Goal: Task Accomplishment & Management: Manage account settings

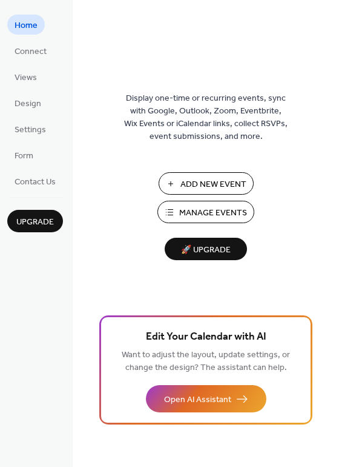
click at [218, 179] on span "Add New Event" at bounding box center [214, 184] width 66 height 13
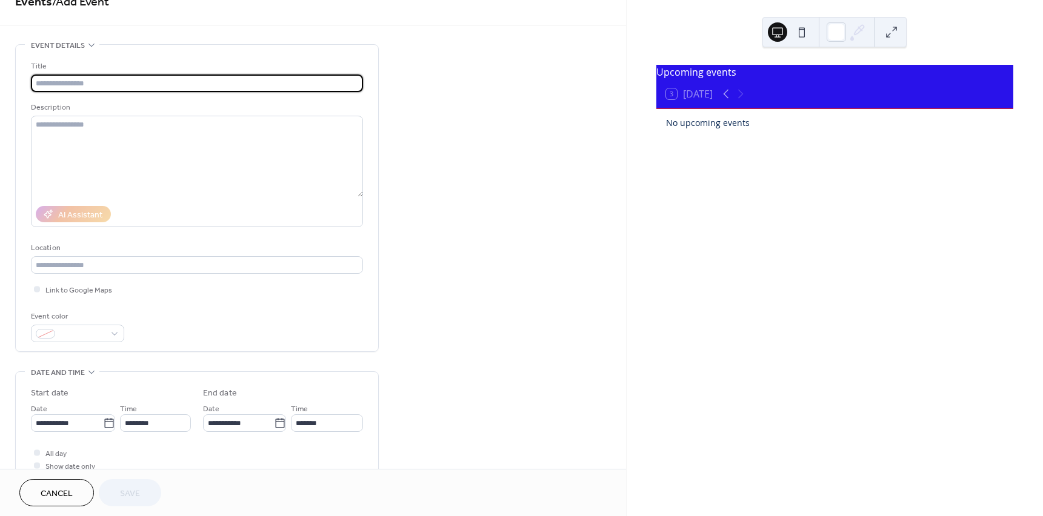
scroll to position [61, 0]
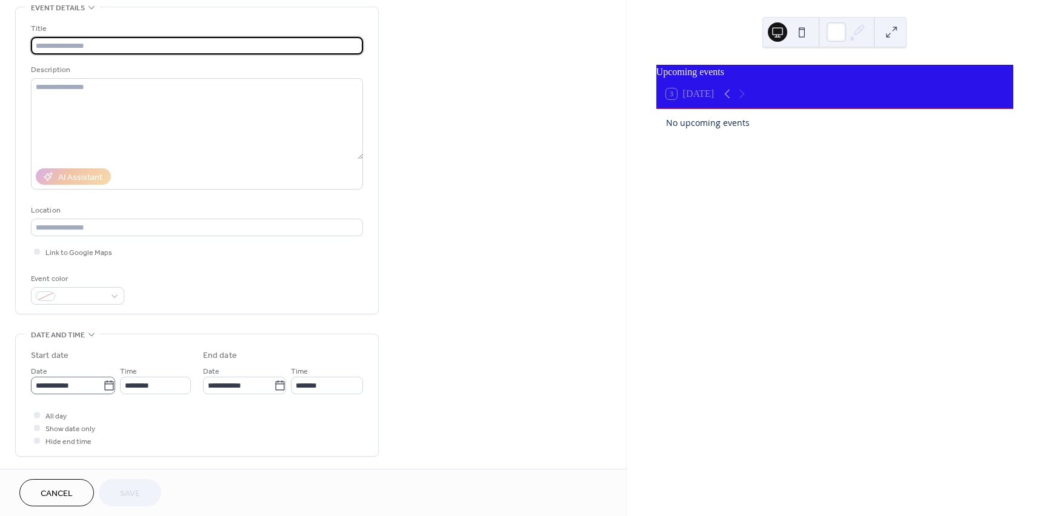
click at [107, 385] on body "**********" at bounding box center [521, 258] width 1043 height 516
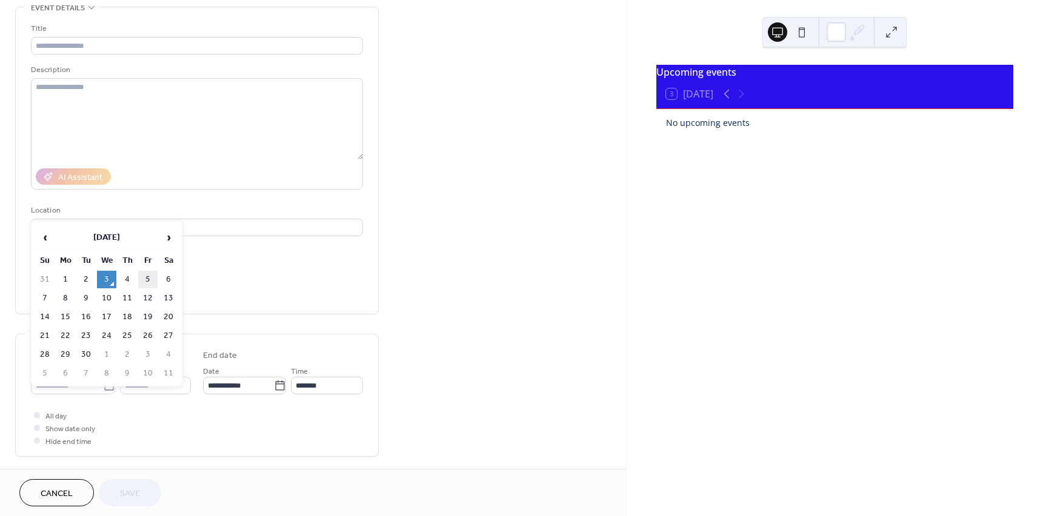
click at [148, 279] on td "5" at bounding box center [147, 280] width 19 height 18
type input "**********"
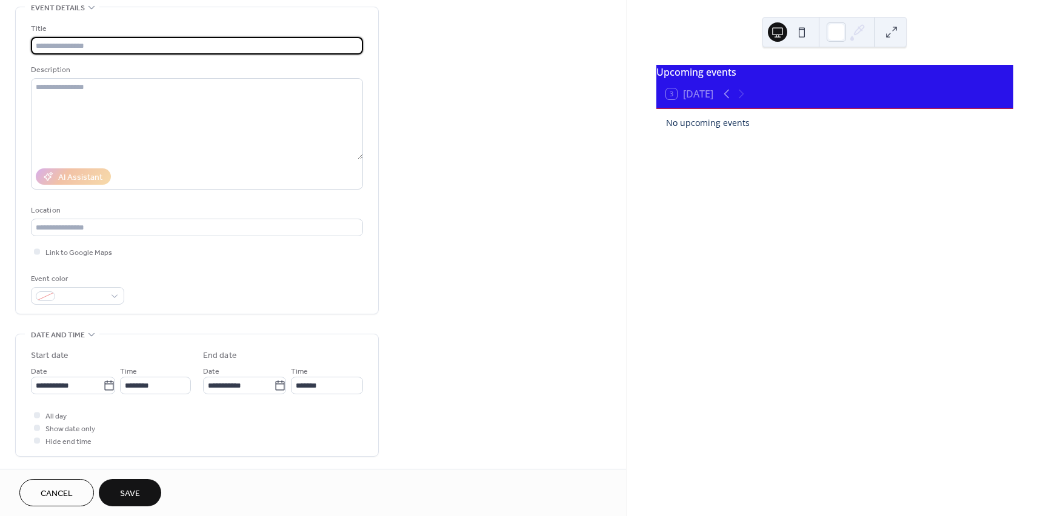
click at [68, 44] on input "text" at bounding box center [197, 46] width 332 height 18
type input "**********"
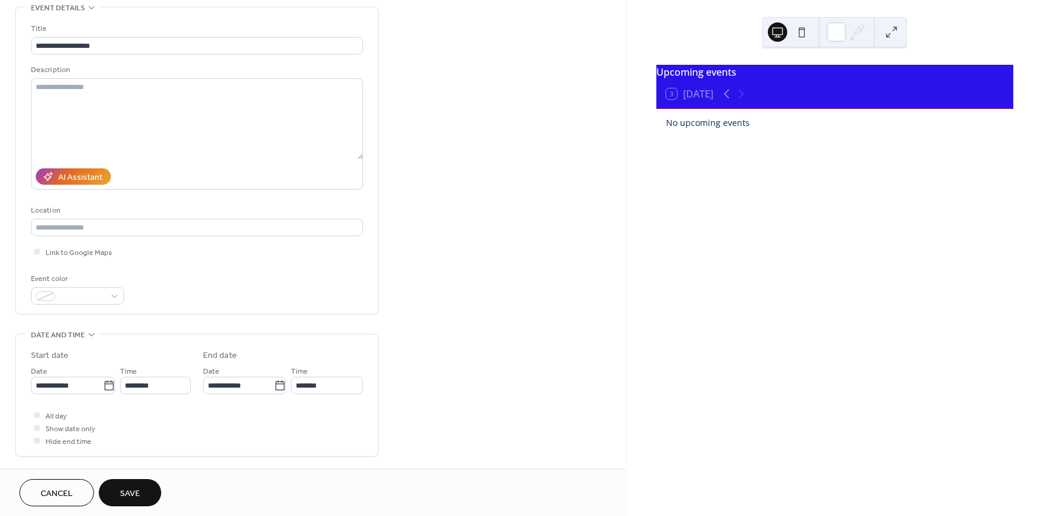
click at [126, 498] on span "Save" at bounding box center [130, 494] width 20 height 13
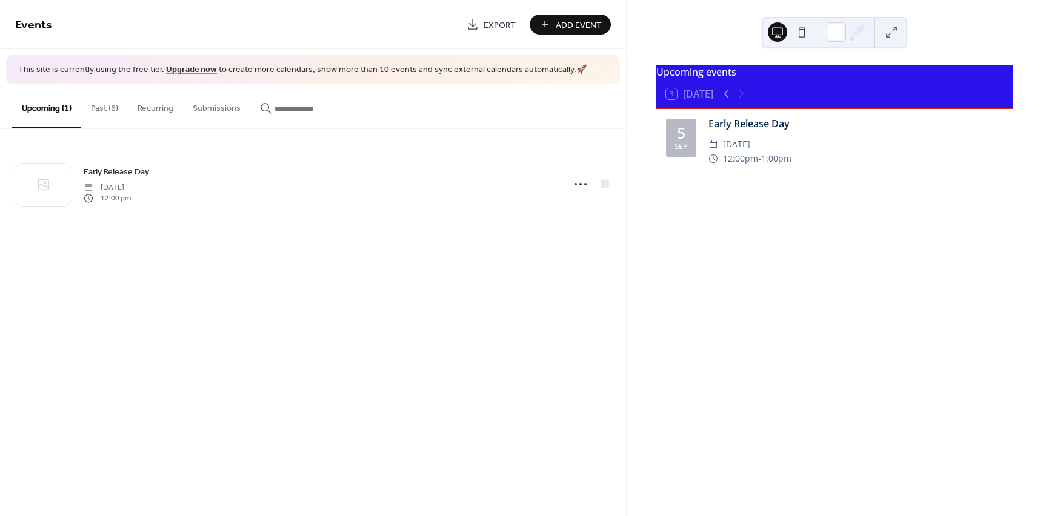
click at [567, 32] on span "Add Event" at bounding box center [579, 25] width 46 height 13
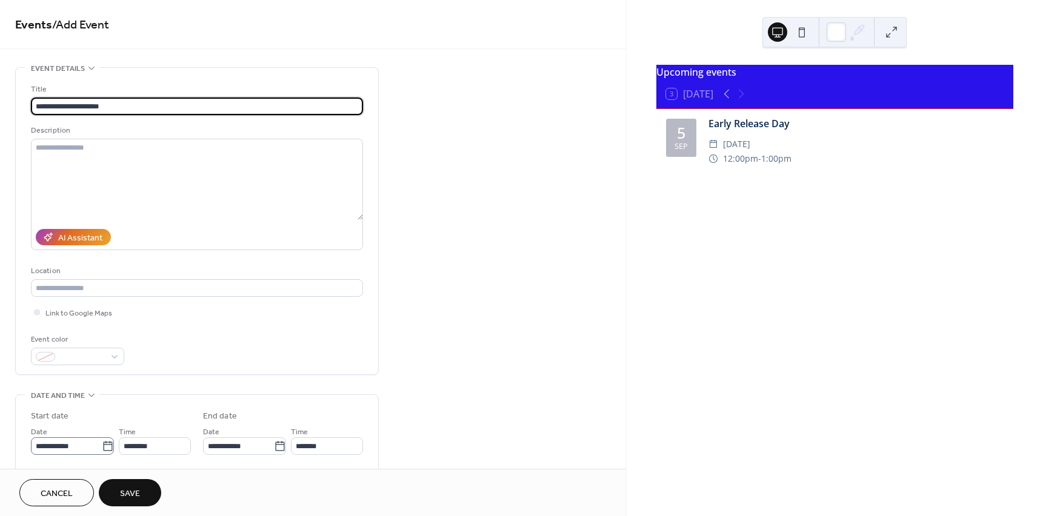
type input "**********"
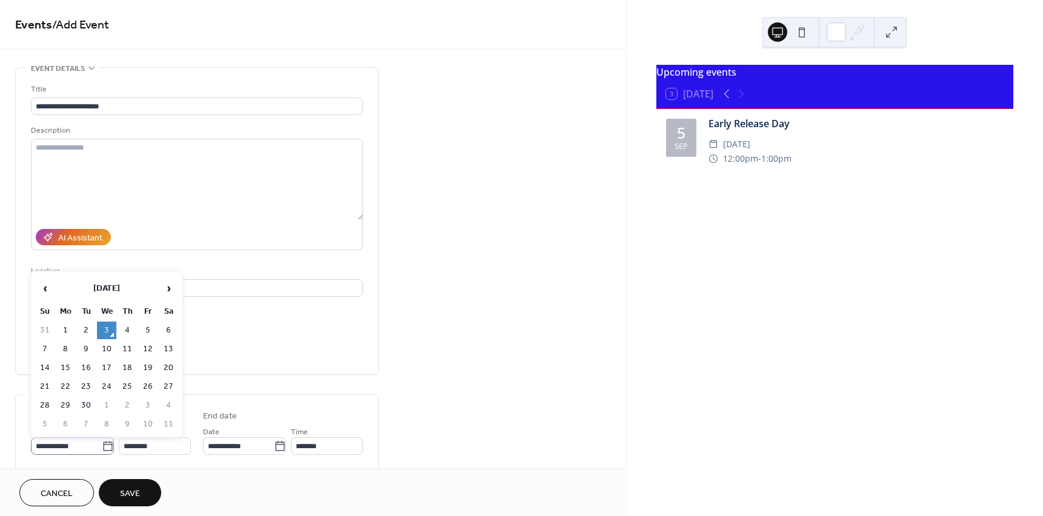
click at [105, 447] on icon at bounding box center [108, 447] width 12 height 12
click at [102, 447] on input "**********" at bounding box center [66, 447] width 71 height 18
click at [67, 351] on td "8" at bounding box center [65, 350] width 19 height 18
type input "**********"
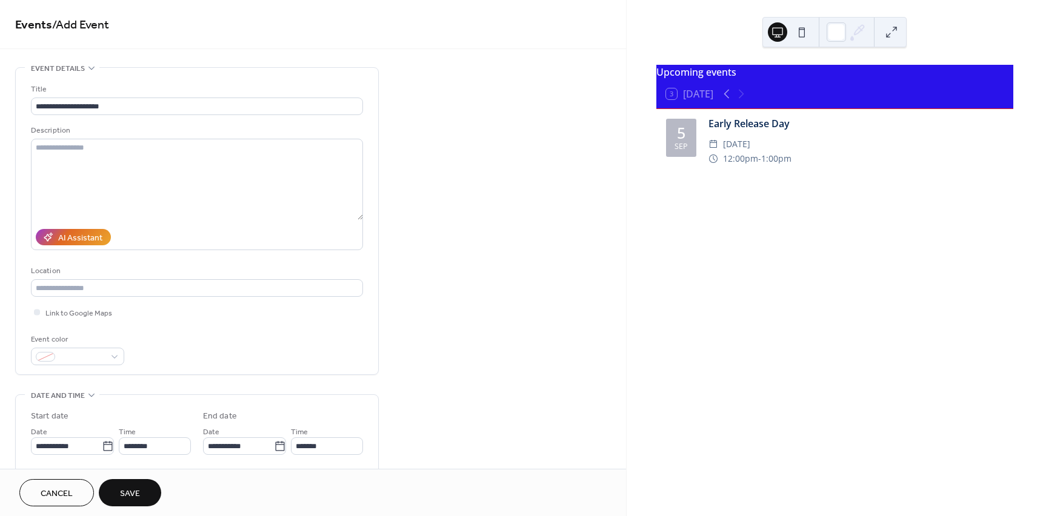
click at [129, 495] on span "Save" at bounding box center [130, 494] width 20 height 13
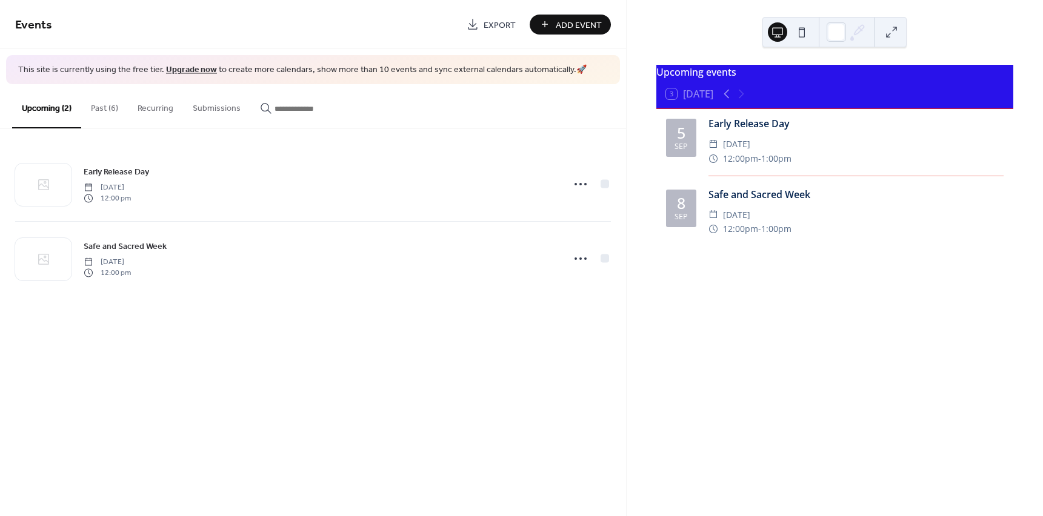
click at [582, 24] on span "Add Event" at bounding box center [579, 25] width 46 height 13
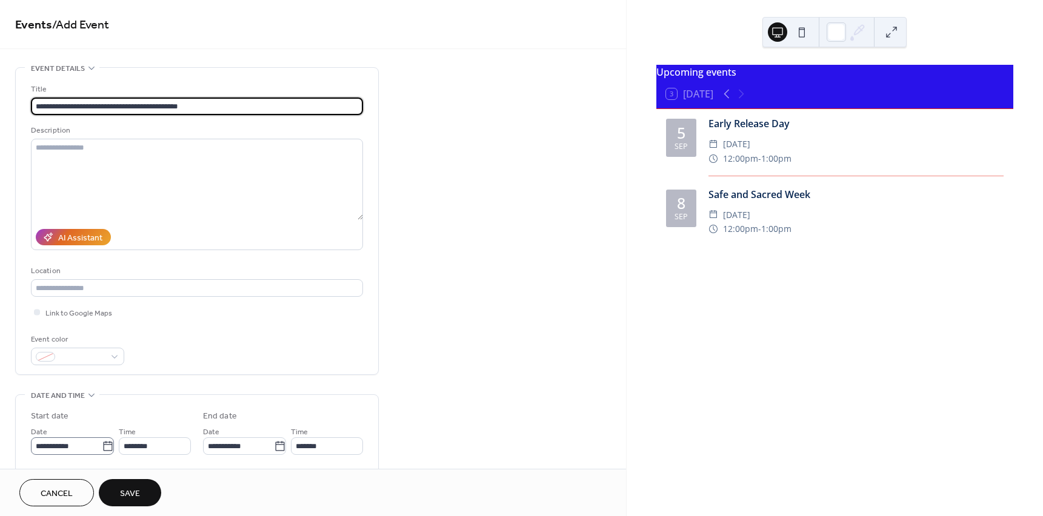
type input "**********"
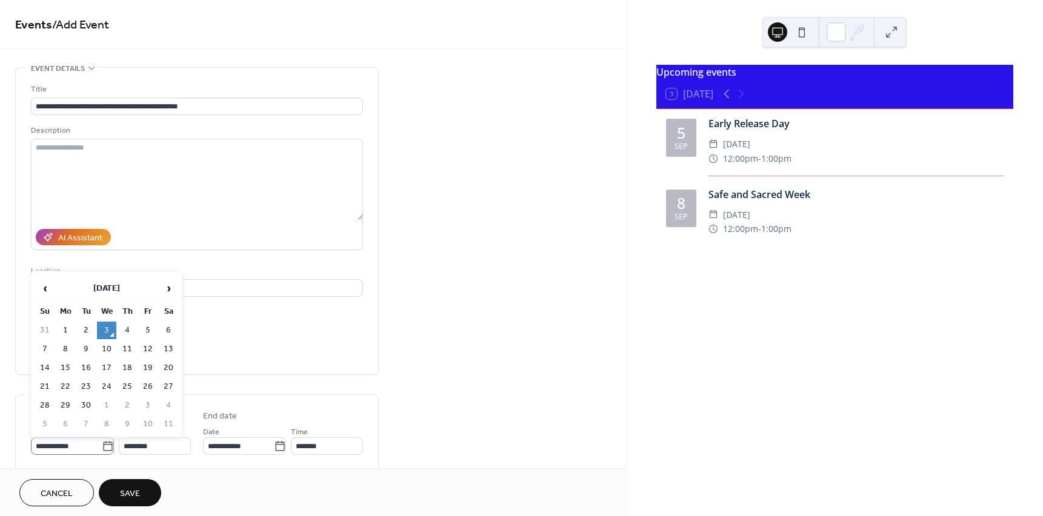
click at [103, 449] on icon at bounding box center [108, 447] width 12 height 12
click at [102, 449] on input "**********" at bounding box center [66, 447] width 71 height 18
click at [125, 351] on td "11" at bounding box center [127, 350] width 19 height 18
type input "**********"
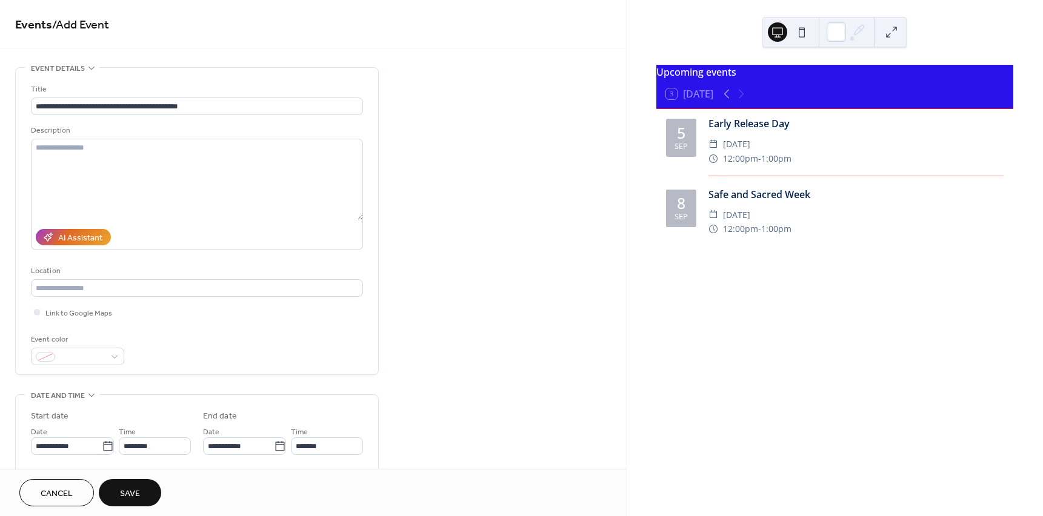
click at [141, 493] on button "Save" at bounding box center [130, 492] width 62 height 27
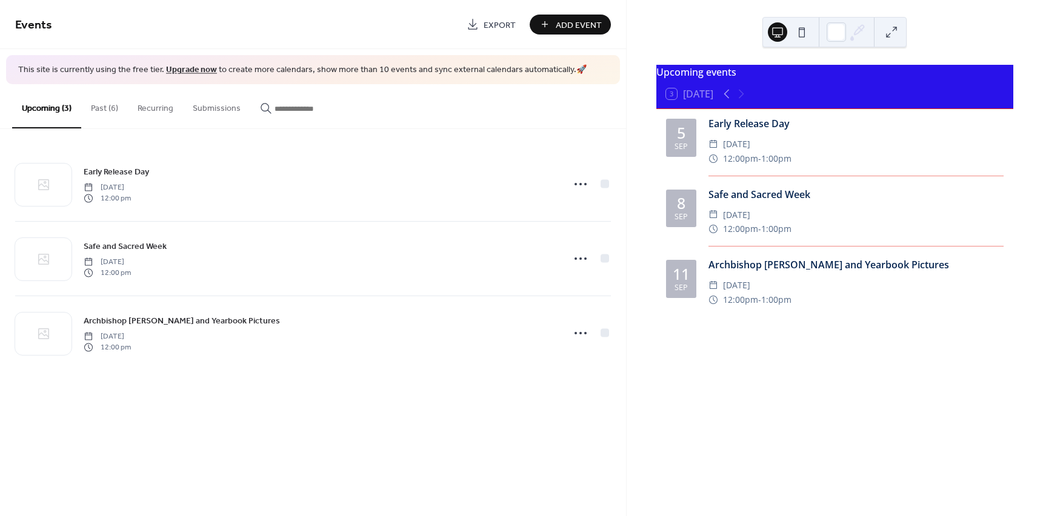
click at [575, 27] on span "Add Event" at bounding box center [579, 25] width 46 height 13
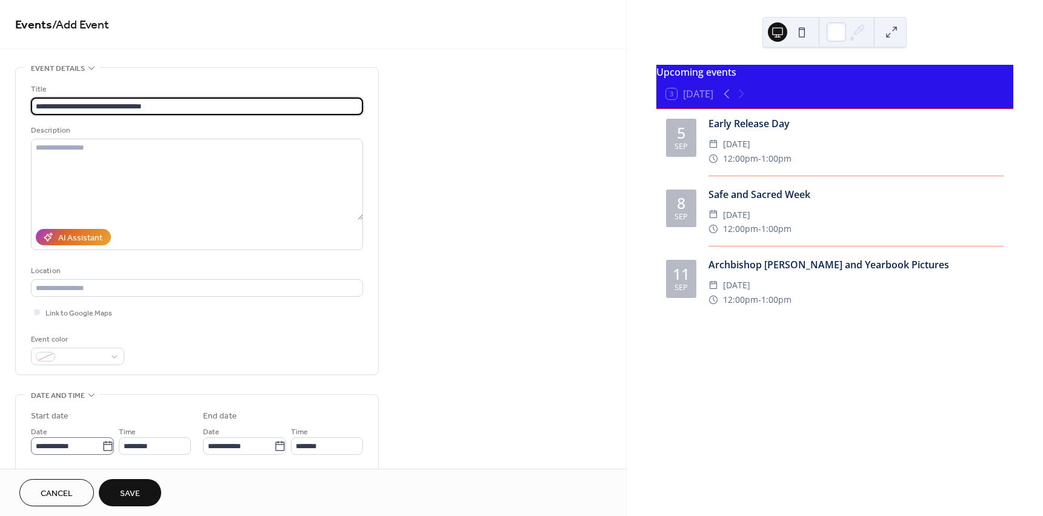
type input "**********"
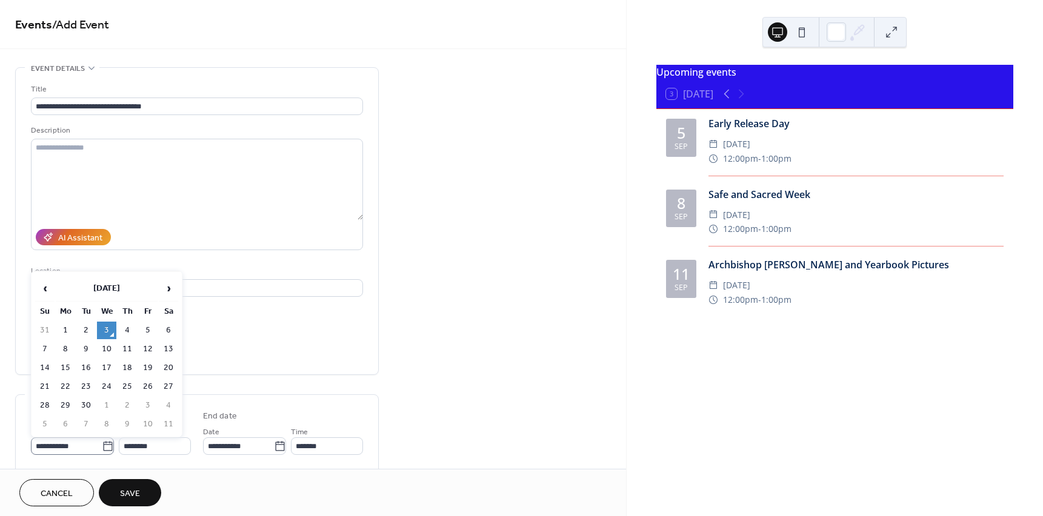
click at [105, 448] on icon at bounding box center [108, 447] width 12 height 12
click at [102, 448] on input "**********" at bounding box center [66, 447] width 71 height 18
click at [82, 365] on td "16" at bounding box center [85, 368] width 19 height 18
type input "**********"
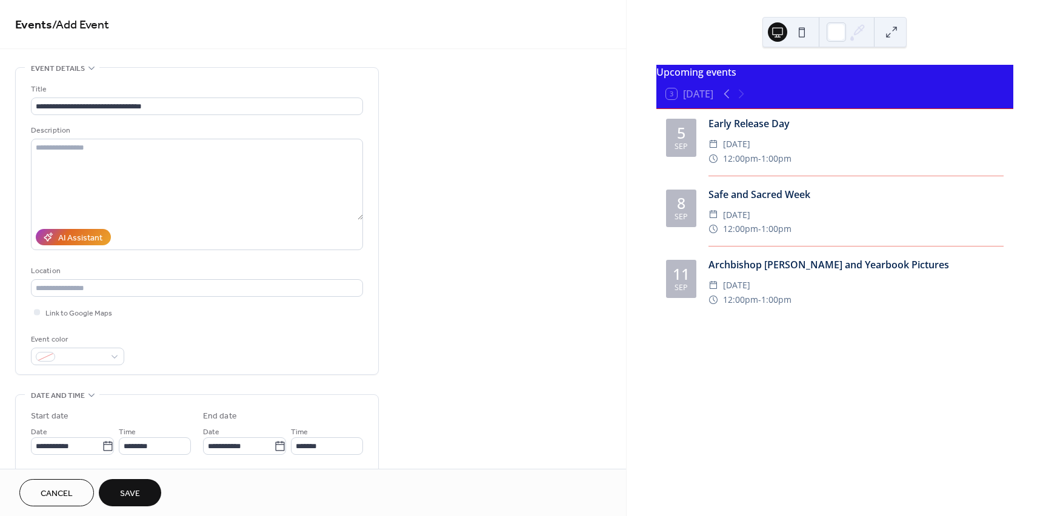
click at [137, 498] on span "Save" at bounding box center [130, 494] width 20 height 13
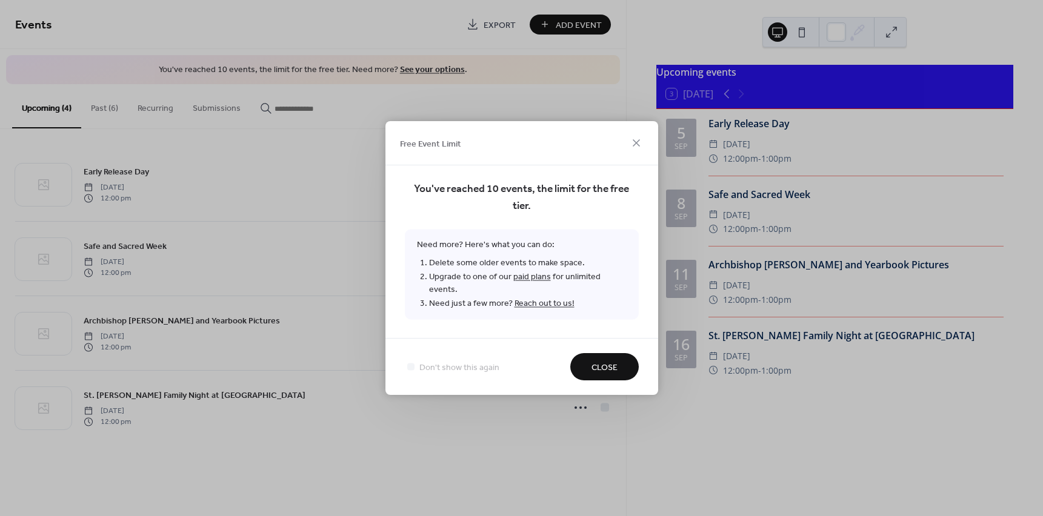
click at [603, 362] on span "Close" at bounding box center [604, 368] width 26 height 13
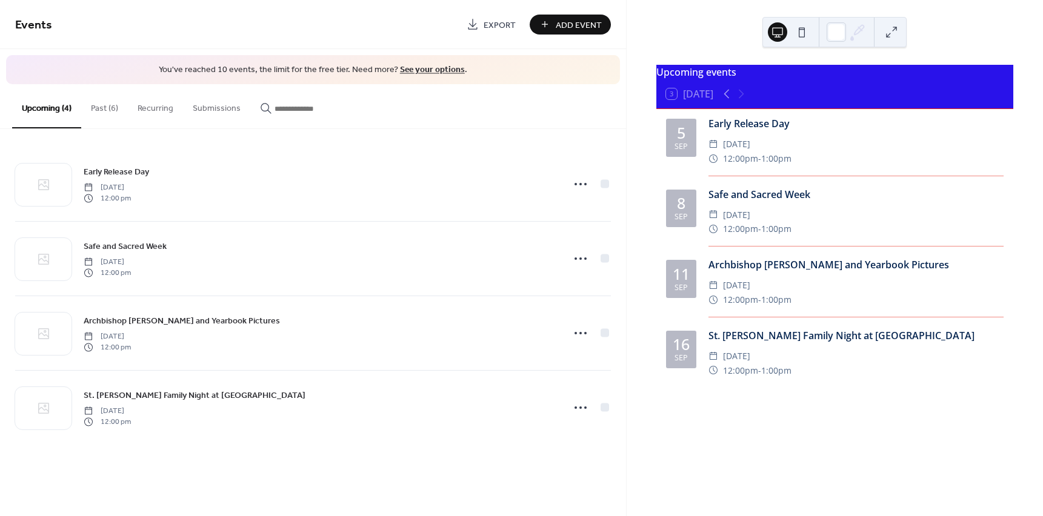
click at [113, 105] on button "Past (6)" at bounding box center [104, 105] width 47 height 43
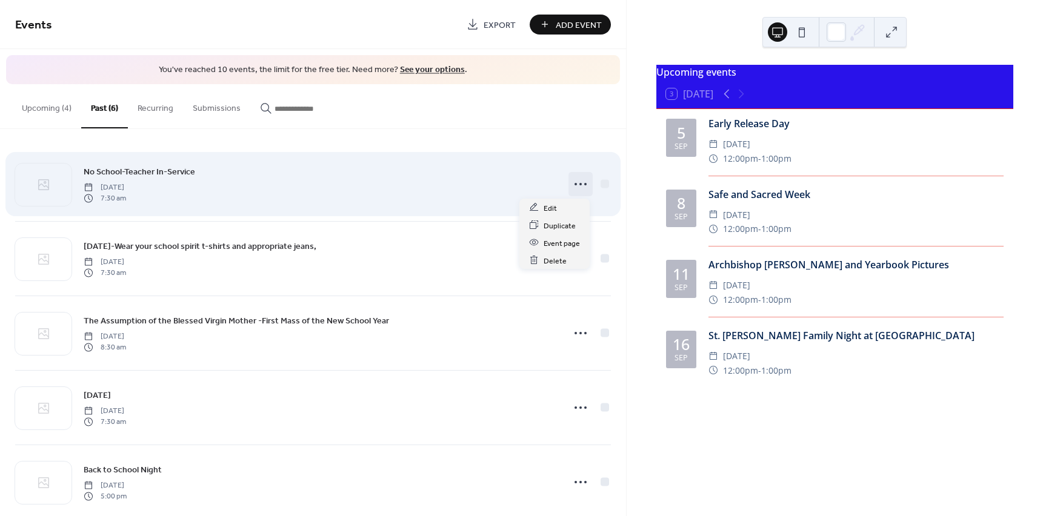
click at [580, 185] on icon at bounding box center [580, 184] width 19 height 19
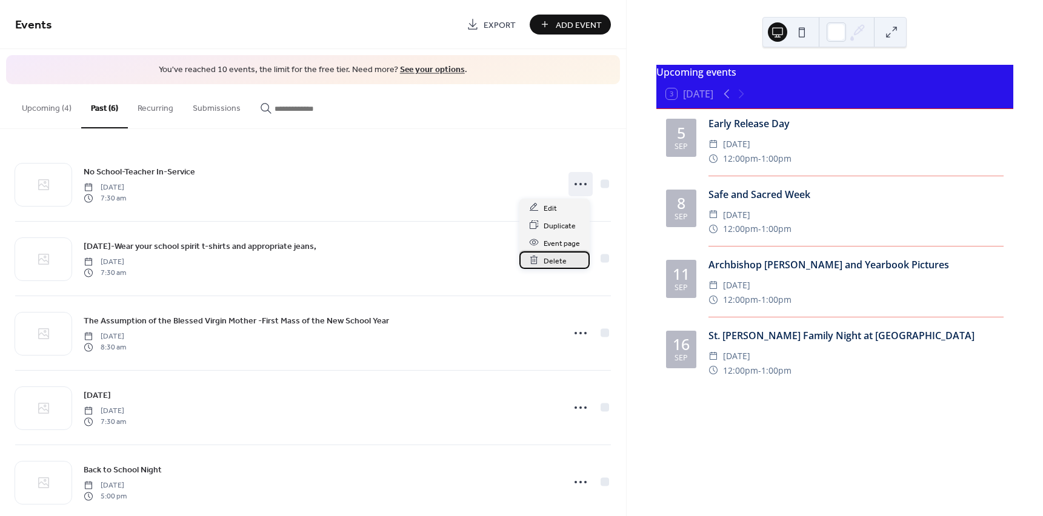
click at [547, 259] on span "Delete" at bounding box center [555, 261] width 23 height 13
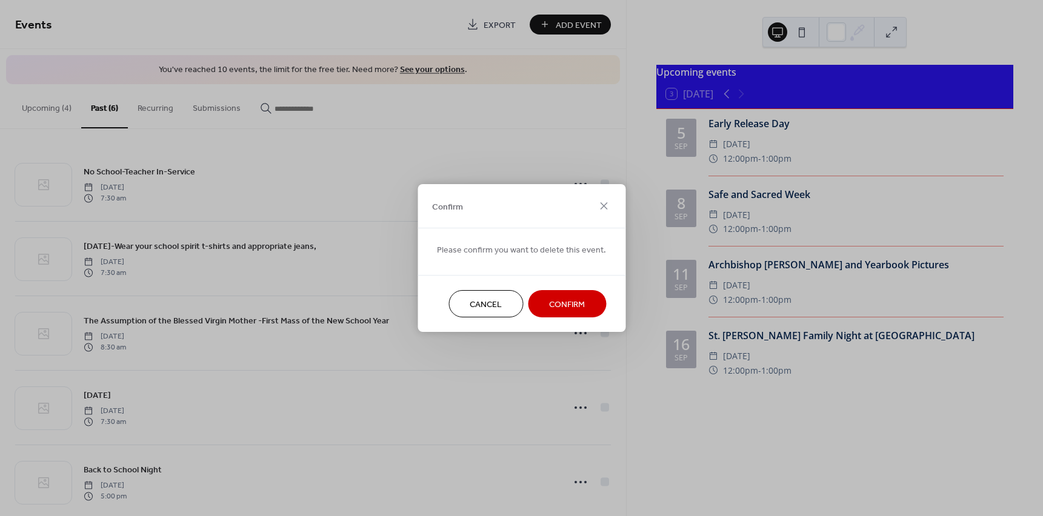
click at [565, 302] on span "Confirm" at bounding box center [567, 305] width 36 height 13
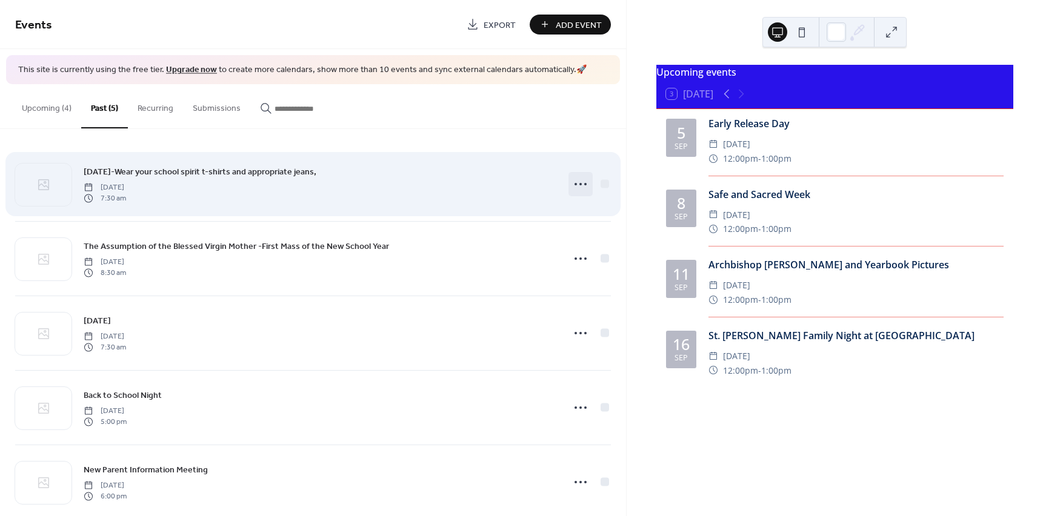
click at [573, 190] on icon at bounding box center [580, 184] width 19 height 19
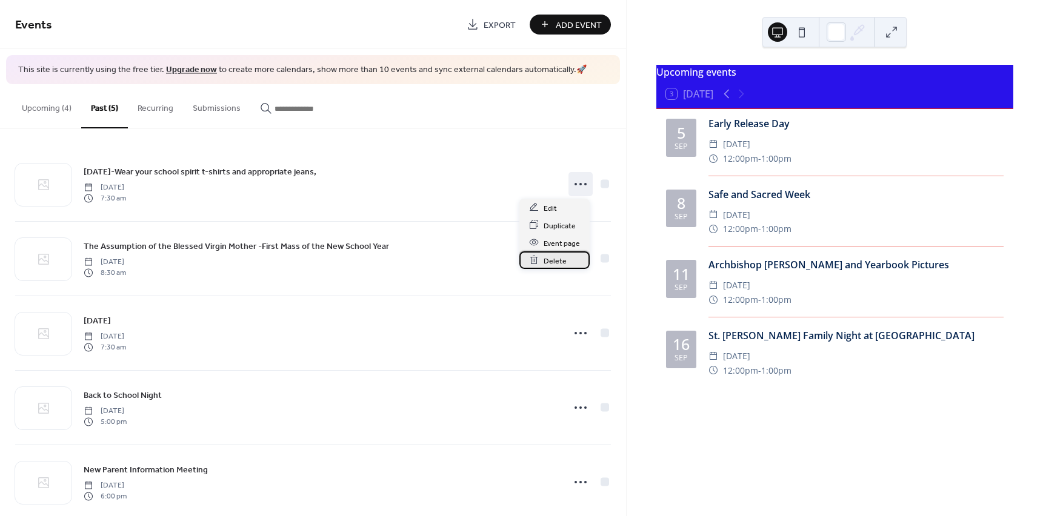
click at [545, 262] on span "Delete" at bounding box center [555, 261] width 23 height 13
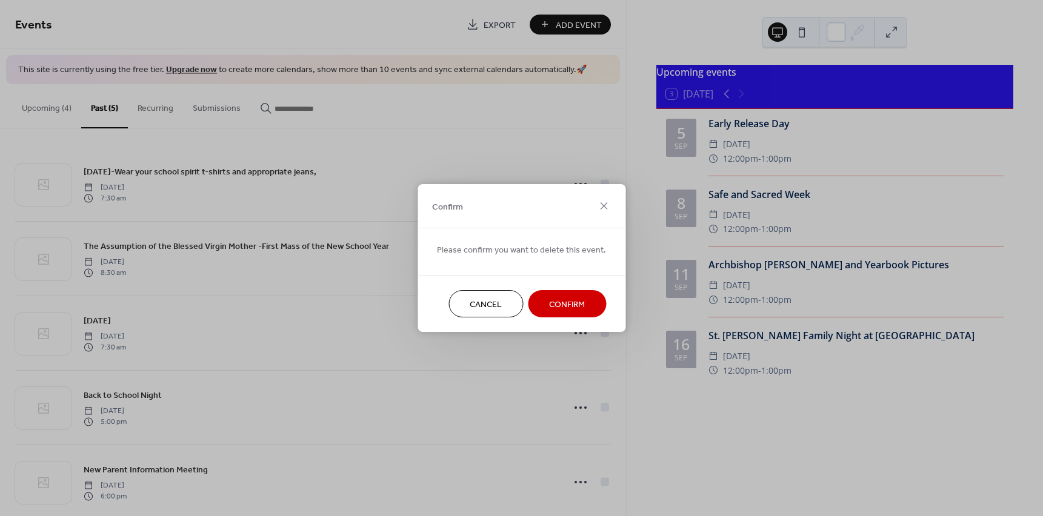
click at [555, 301] on span "Confirm" at bounding box center [567, 305] width 36 height 13
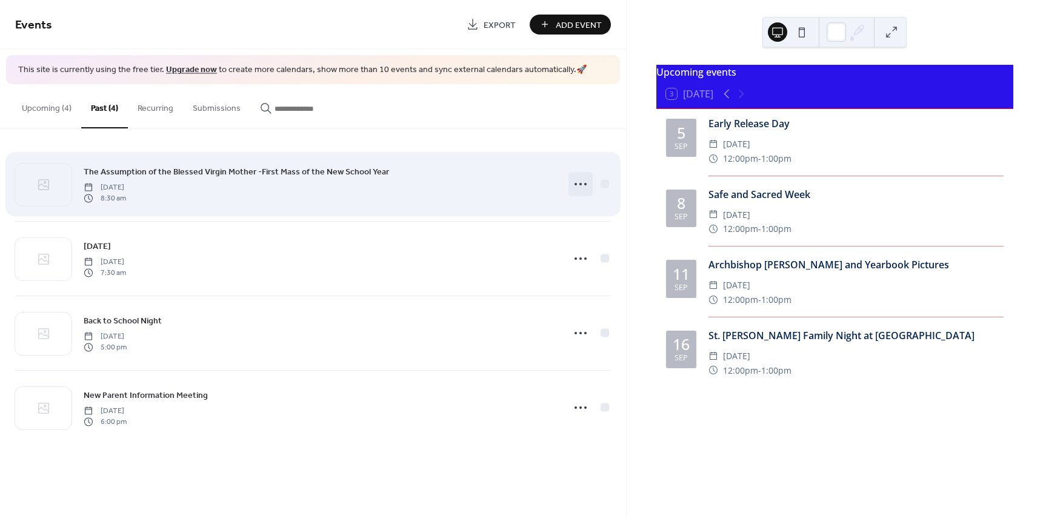
click at [574, 186] on icon at bounding box center [580, 184] width 19 height 19
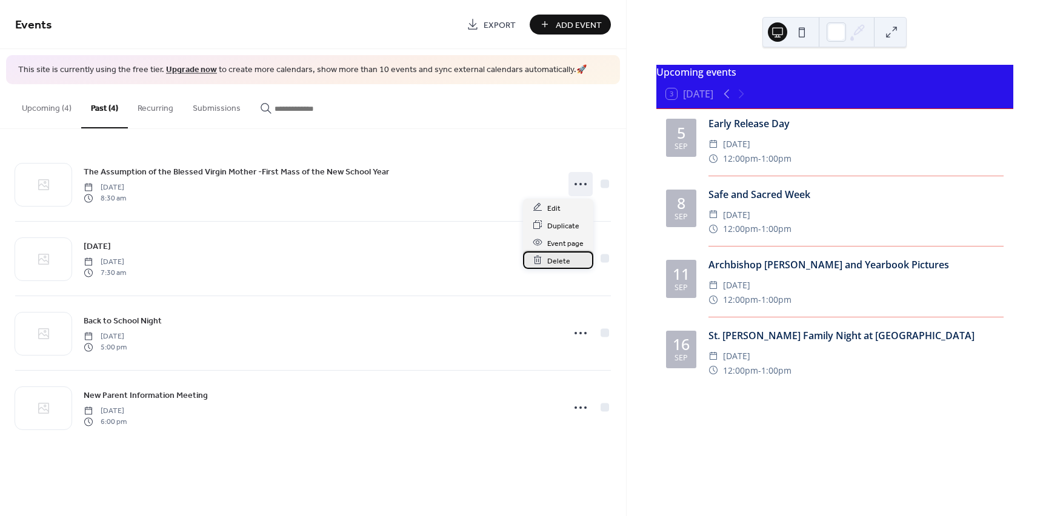
click at [558, 261] on span "Delete" at bounding box center [558, 261] width 23 height 13
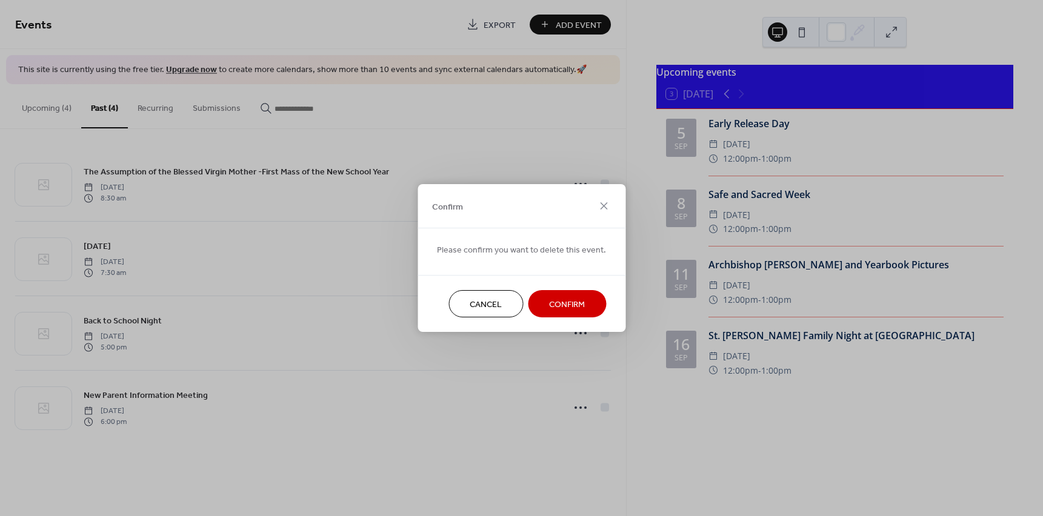
click at [579, 303] on span "Confirm" at bounding box center [567, 305] width 36 height 13
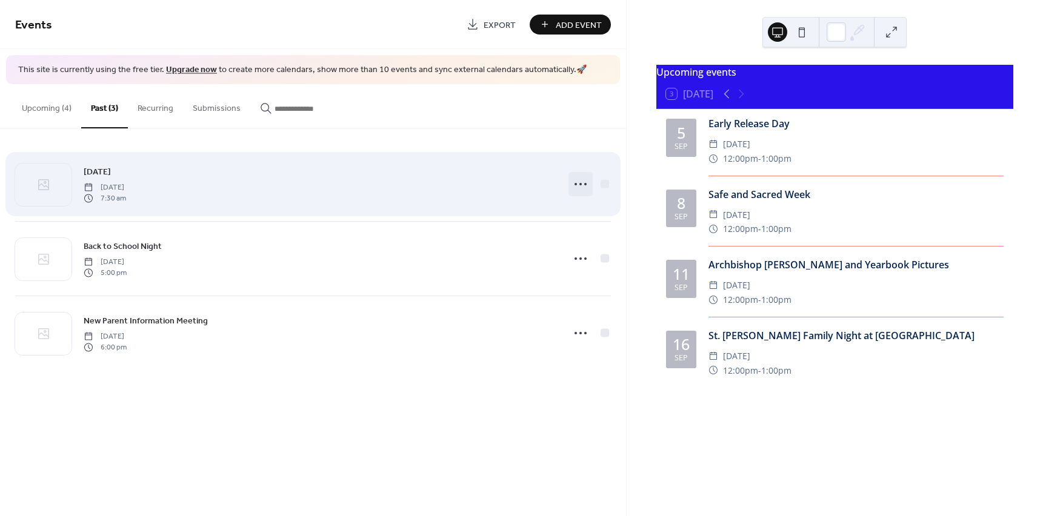
click at [576, 191] on icon at bounding box center [580, 184] width 19 height 19
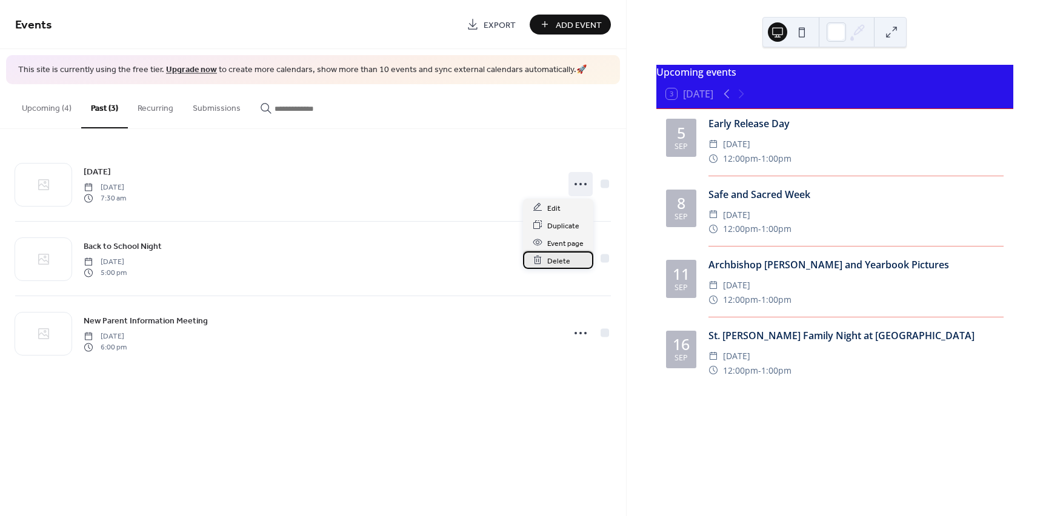
click at [565, 262] on span "Delete" at bounding box center [558, 261] width 23 height 13
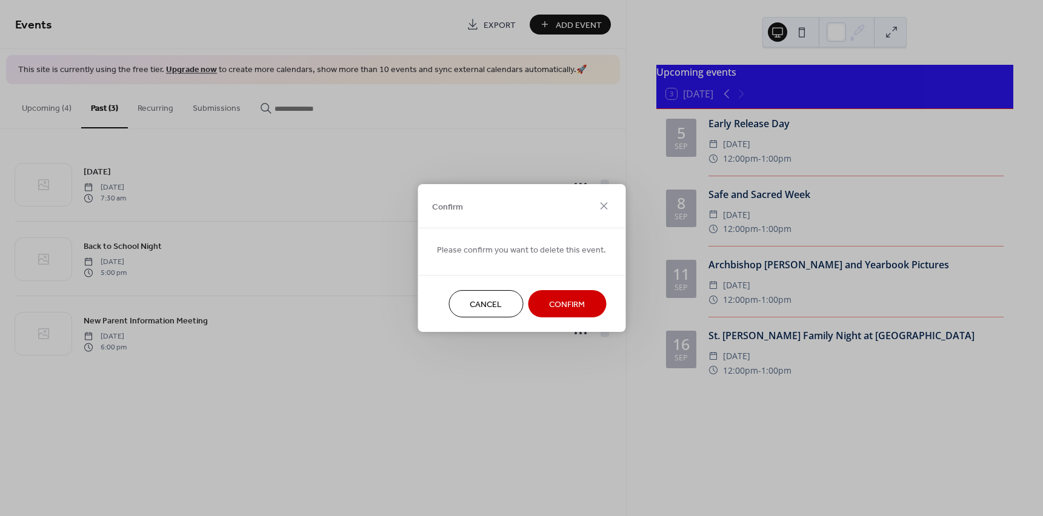
click at [571, 302] on span "Confirm" at bounding box center [567, 305] width 36 height 13
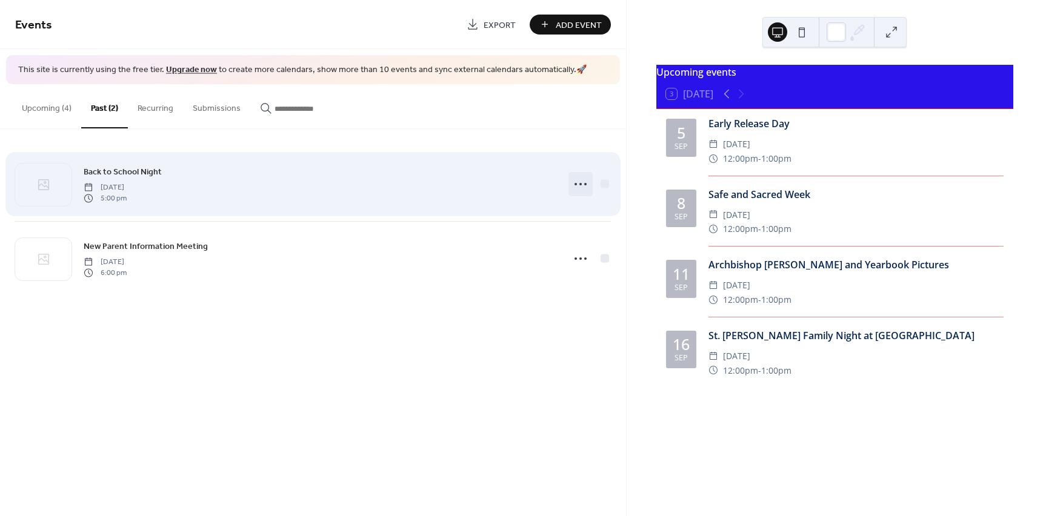
click at [578, 187] on icon at bounding box center [580, 184] width 19 height 19
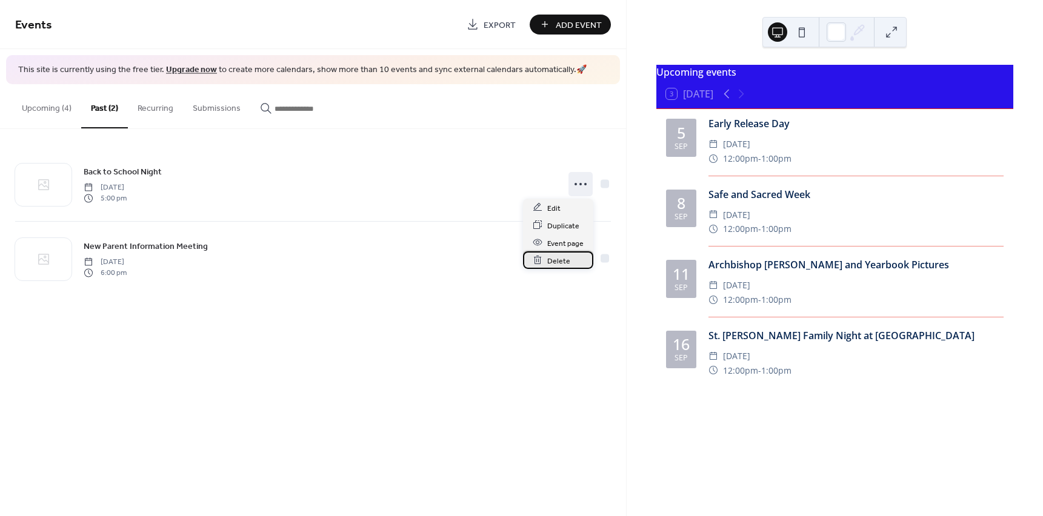
click at [553, 262] on span "Delete" at bounding box center [558, 261] width 23 height 13
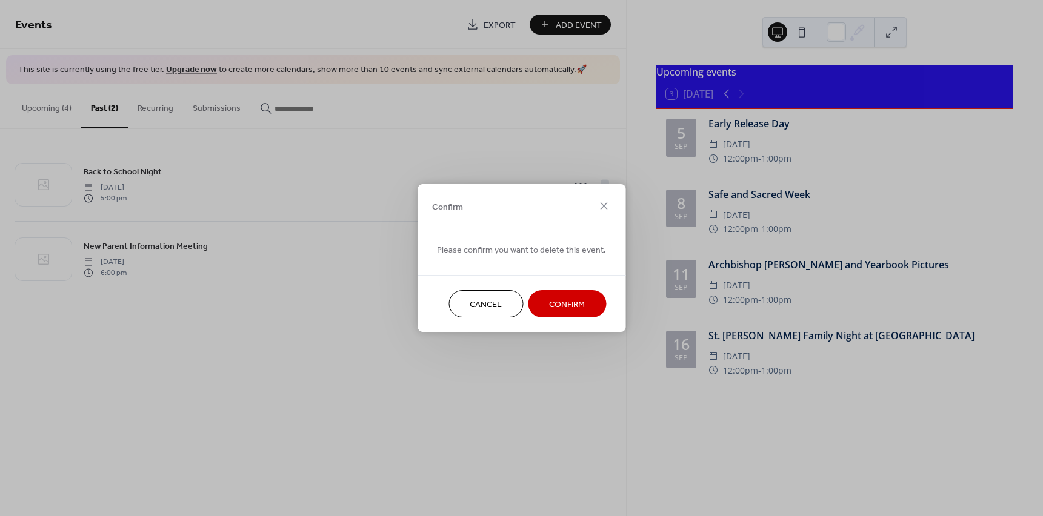
click at [555, 304] on span "Confirm" at bounding box center [567, 305] width 36 height 13
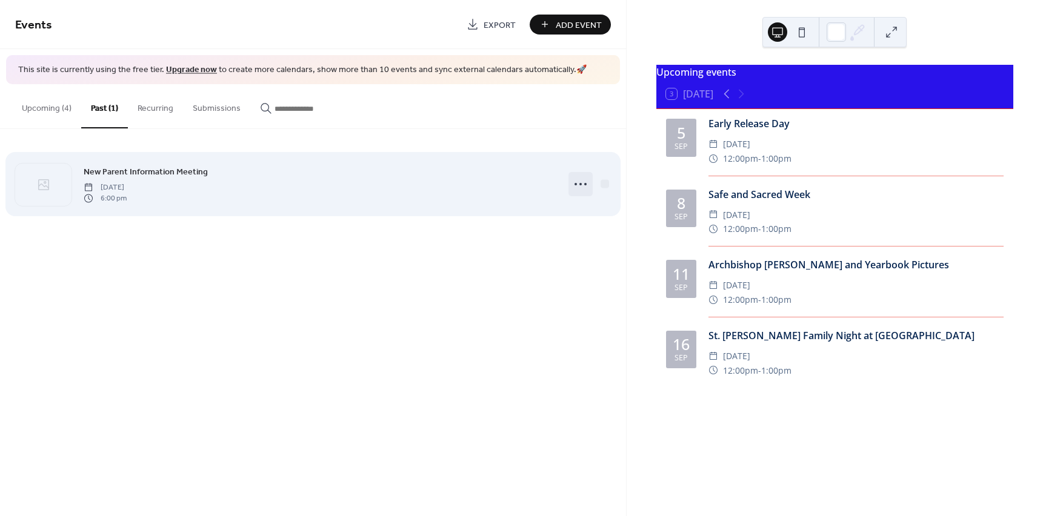
click at [582, 184] on icon at bounding box center [580, 184] width 19 height 19
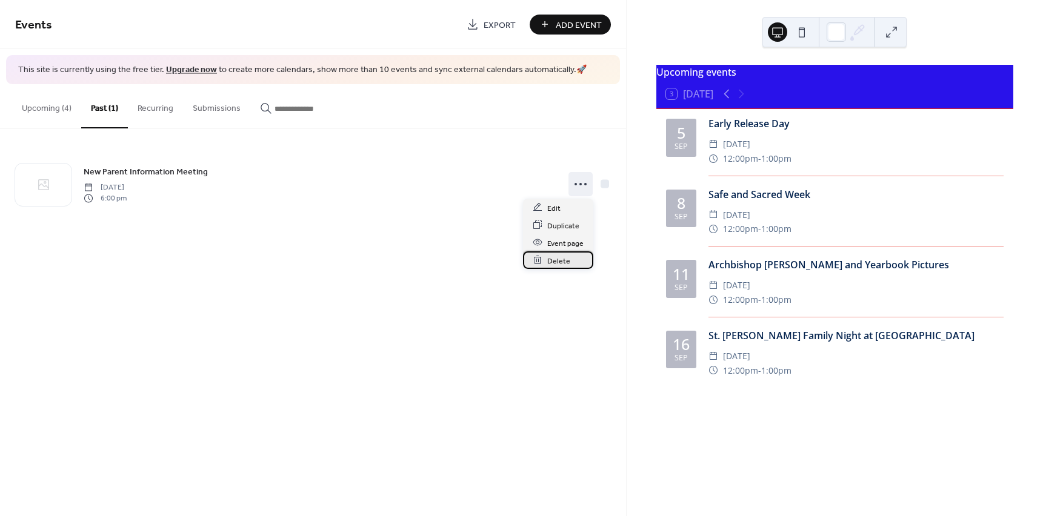
click at [565, 261] on span "Delete" at bounding box center [558, 261] width 23 height 13
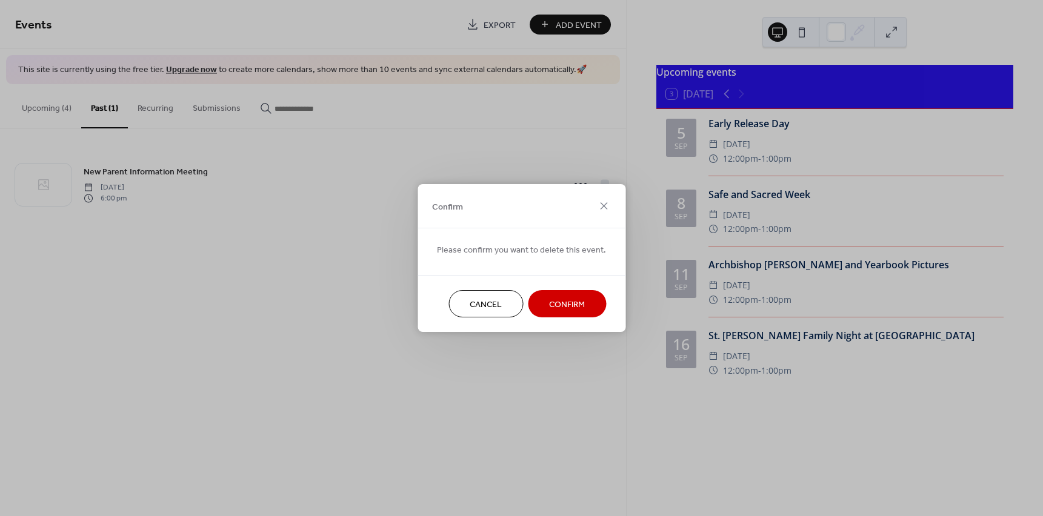
click at [574, 304] on span "Confirm" at bounding box center [567, 305] width 36 height 13
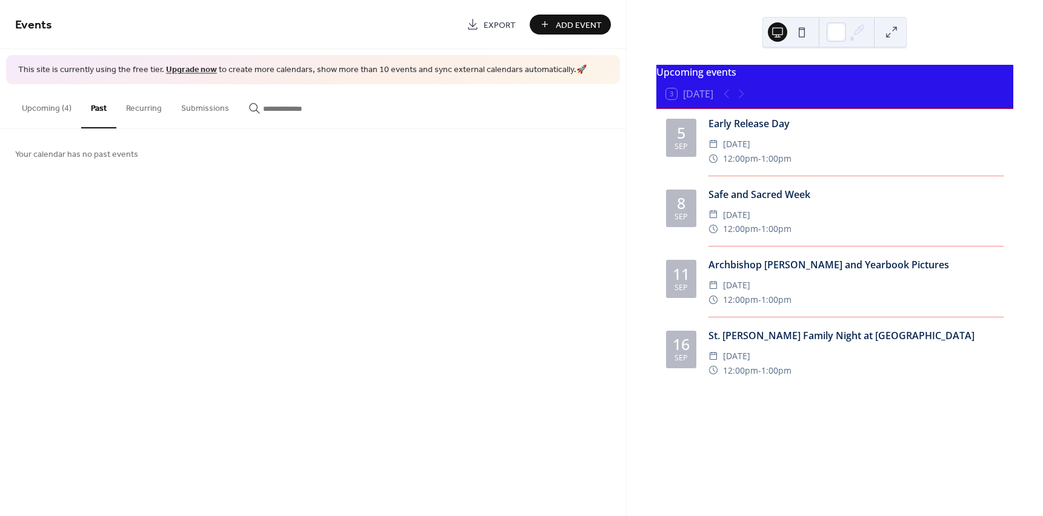
click at [46, 110] on button "Upcoming (4)" at bounding box center [46, 105] width 69 height 43
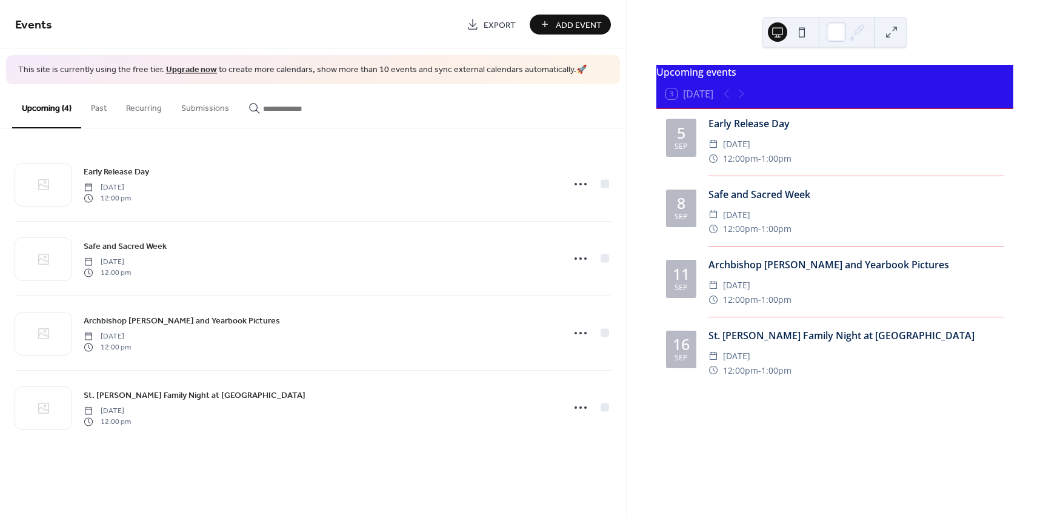
click at [574, 24] on span "Add Event" at bounding box center [579, 25] width 46 height 13
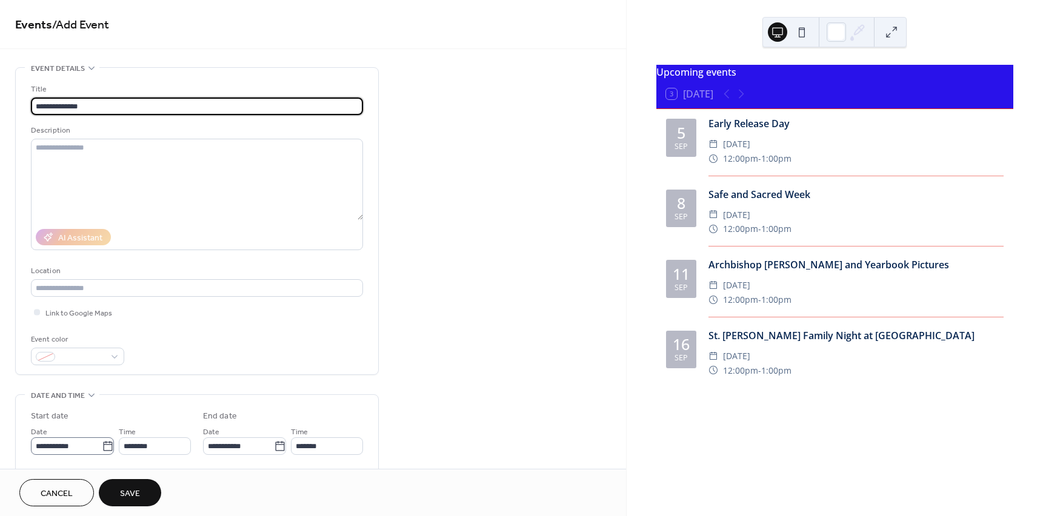
type input "**********"
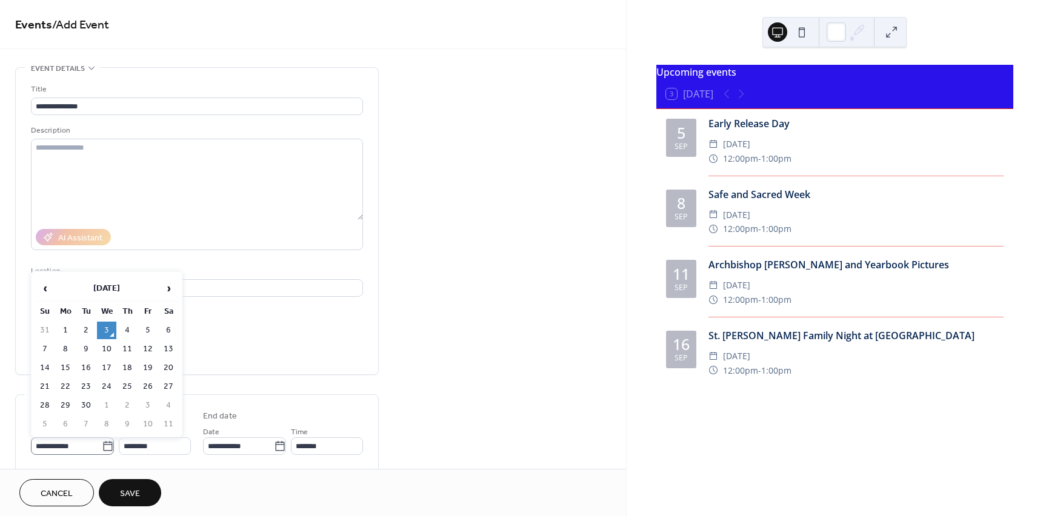
click at [108, 447] on icon at bounding box center [107, 446] width 9 height 10
click at [102, 447] on input "**********" at bounding box center [66, 447] width 71 height 18
click at [168, 386] on td "27" at bounding box center [168, 387] width 19 height 18
type input "**********"
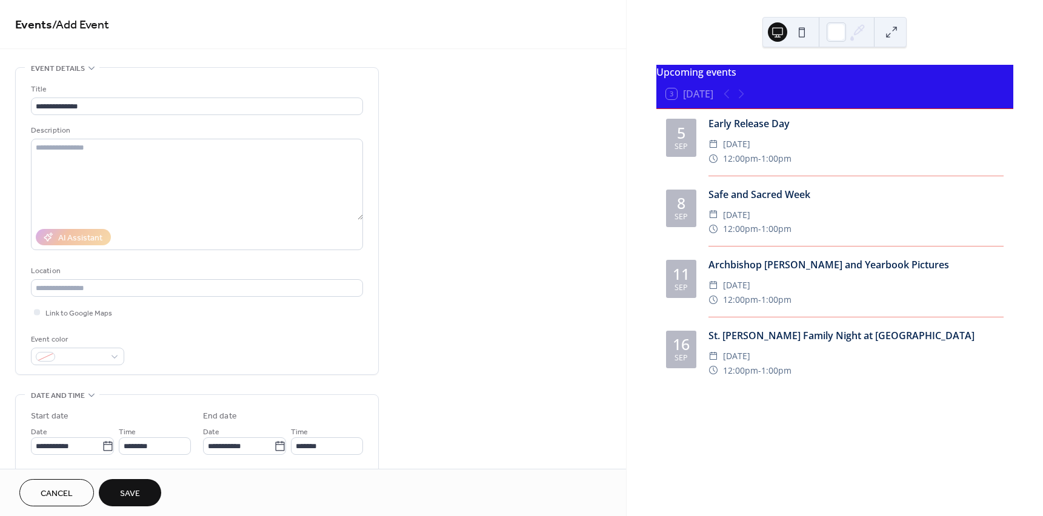
click at [128, 495] on span "Save" at bounding box center [130, 494] width 20 height 13
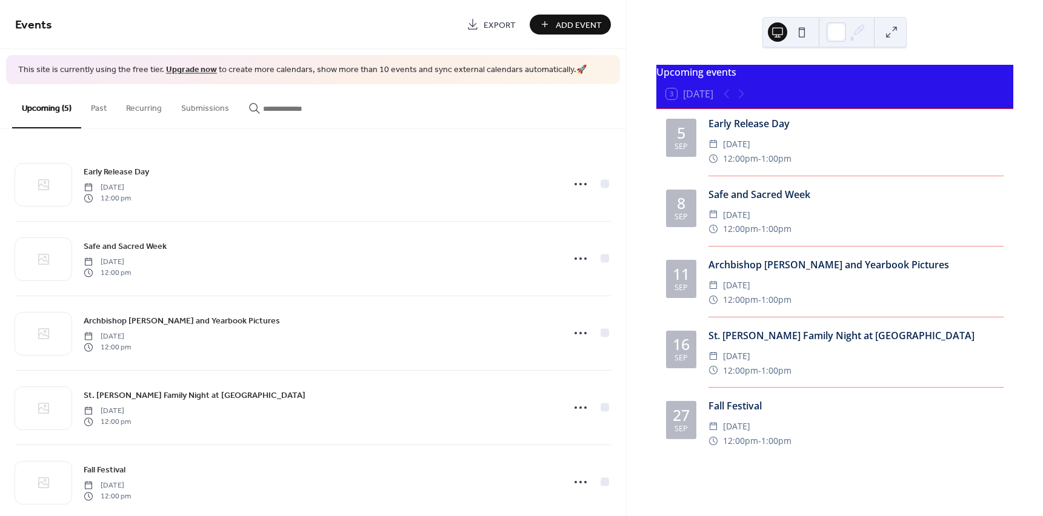
click at [575, 28] on span "Add Event" at bounding box center [579, 25] width 46 height 13
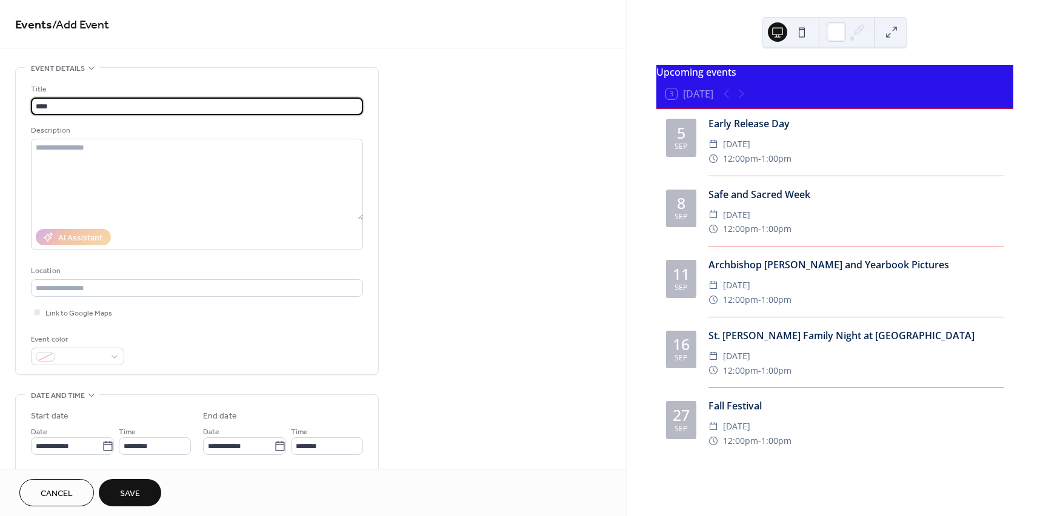
type input "**********"
click at [107, 452] on icon at bounding box center [108, 447] width 12 height 12
click at [102, 452] on input "**********" at bounding box center [66, 447] width 71 height 18
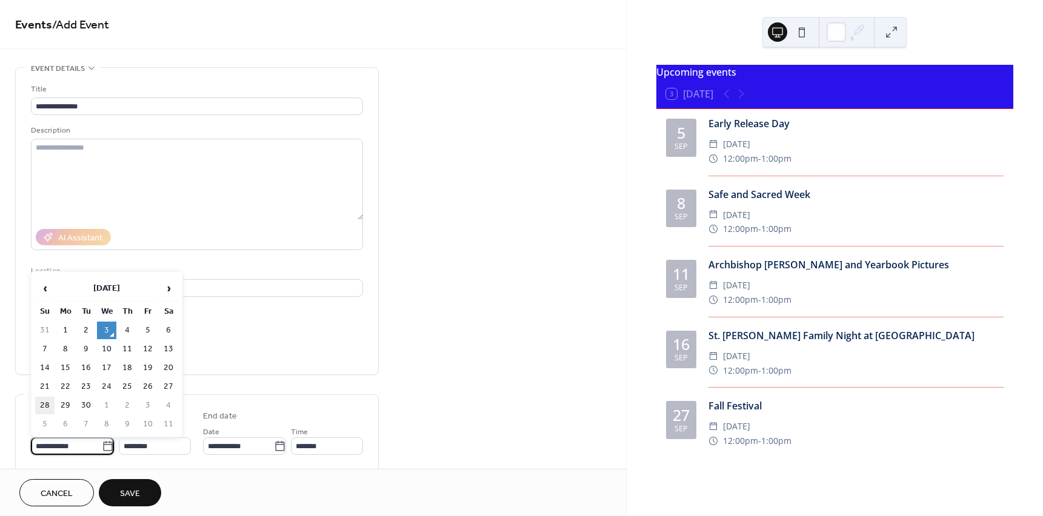
click at [41, 404] on td "28" at bounding box center [44, 406] width 19 height 18
type input "**********"
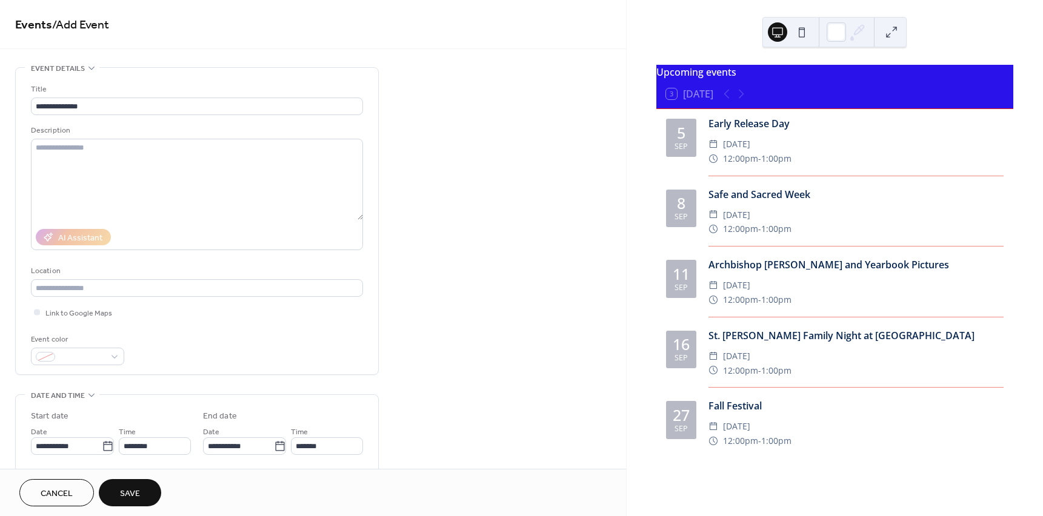
click at [121, 496] on span "Save" at bounding box center [130, 494] width 20 height 13
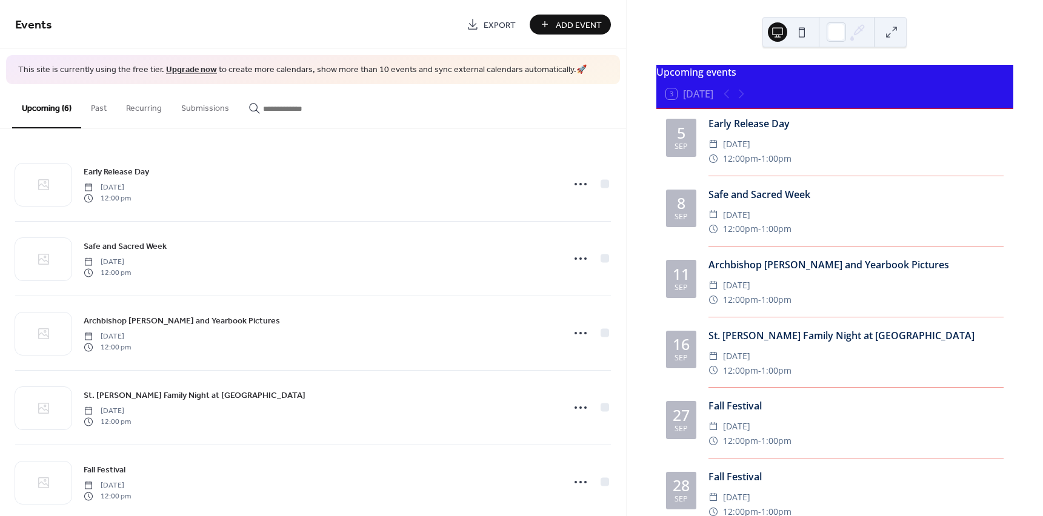
click at [567, 28] on span "Add Event" at bounding box center [579, 25] width 46 height 13
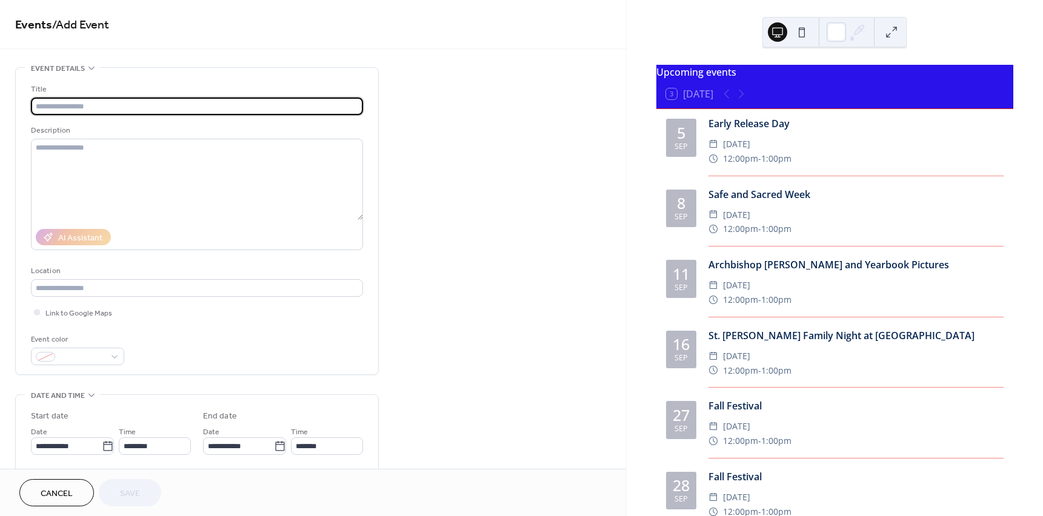
click at [130, 108] on input "text" at bounding box center [197, 107] width 332 height 18
type input "**********"
click at [137, 156] on textarea at bounding box center [197, 179] width 332 height 81
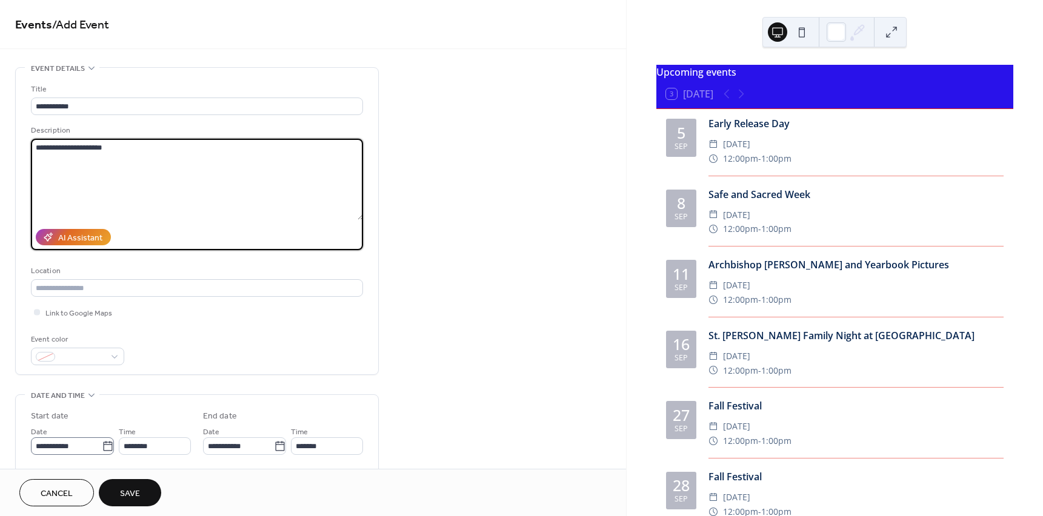
type textarea "**********"
click at [103, 447] on icon at bounding box center [108, 447] width 12 height 12
click at [102, 447] on input "**********" at bounding box center [66, 447] width 71 height 18
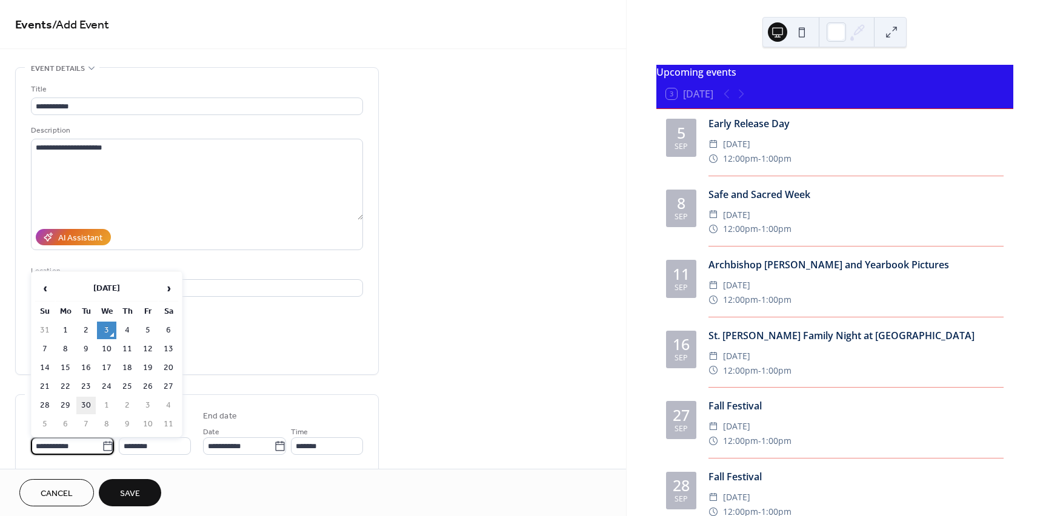
click at [89, 405] on td "30" at bounding box center [85, 406] width 19 height 18
type input "**********"
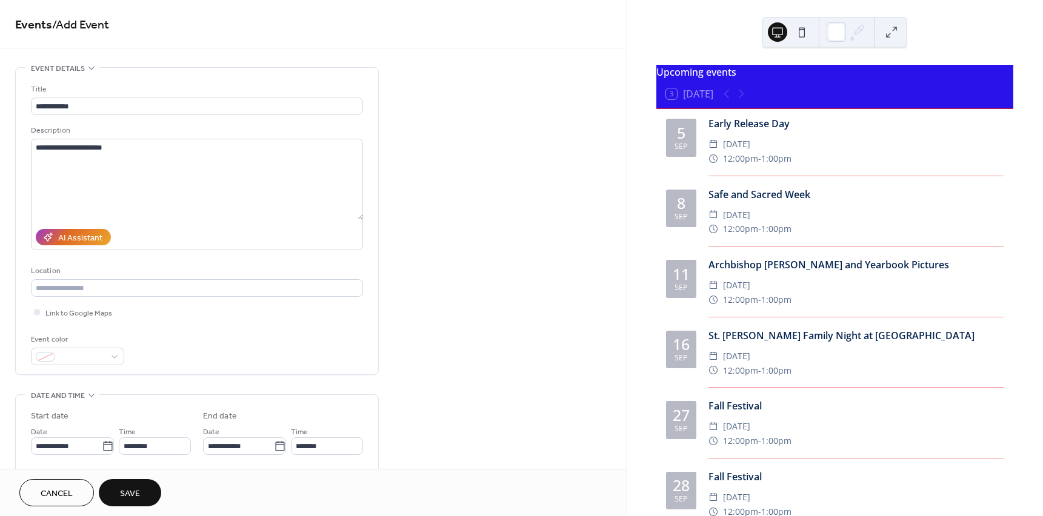
drag, startPoint x: 317, startPoint y: 484, endPoint x: 94, endPoint y: 499, distance: 223.5
click at [313, 484] on div "Cancel Save" at bounding box center [312, 492] width 587 height 27
click at [126, 493] on span "Save" at bounding box center [130, 494] width 20 height 13
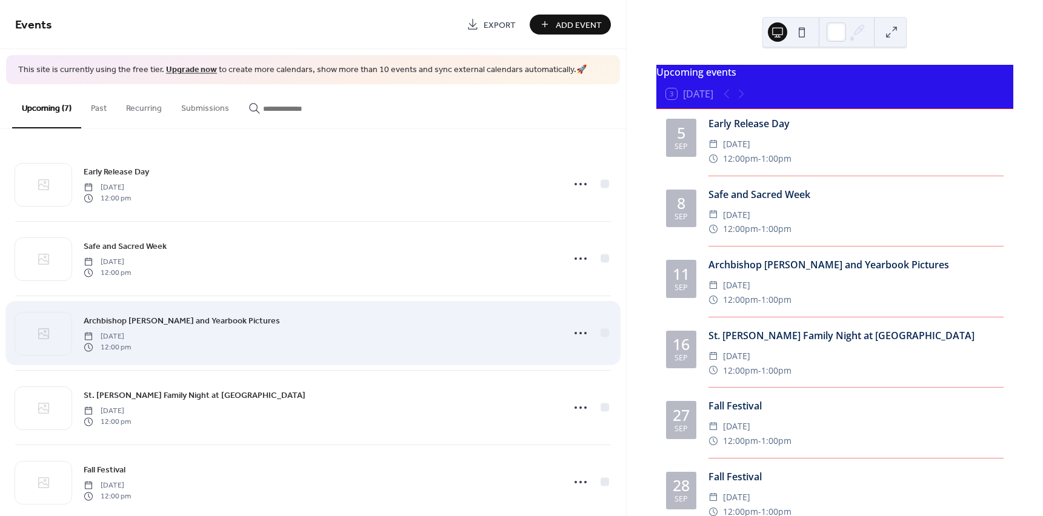
scroll to position [170, 0]
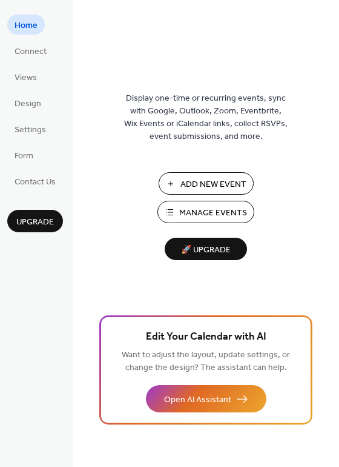
click at [213, 216] on span "Manage Events" at bounding box center [213, 213] width 68 height 13
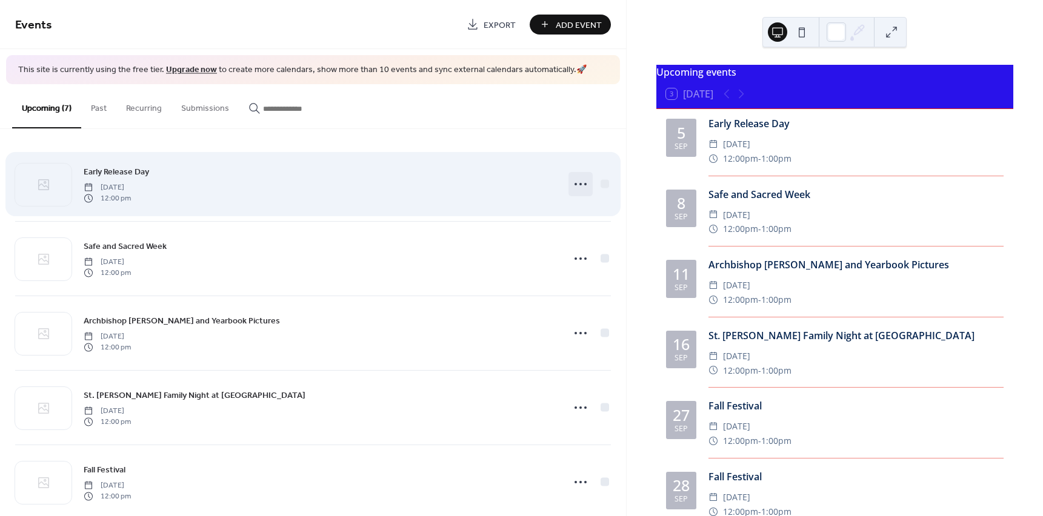
click at [572, 188] on icon at bounding box center [580, 184] width 19 height 19
click at [110, 193] on span "12:00 pm" at bounding box center [107, 198] width 47 height 11
click at [282, 193] on div "Early Release Day Friday, September 5, 2025 12:00 pm" at bounding box center [320, 184] width 472 height 39
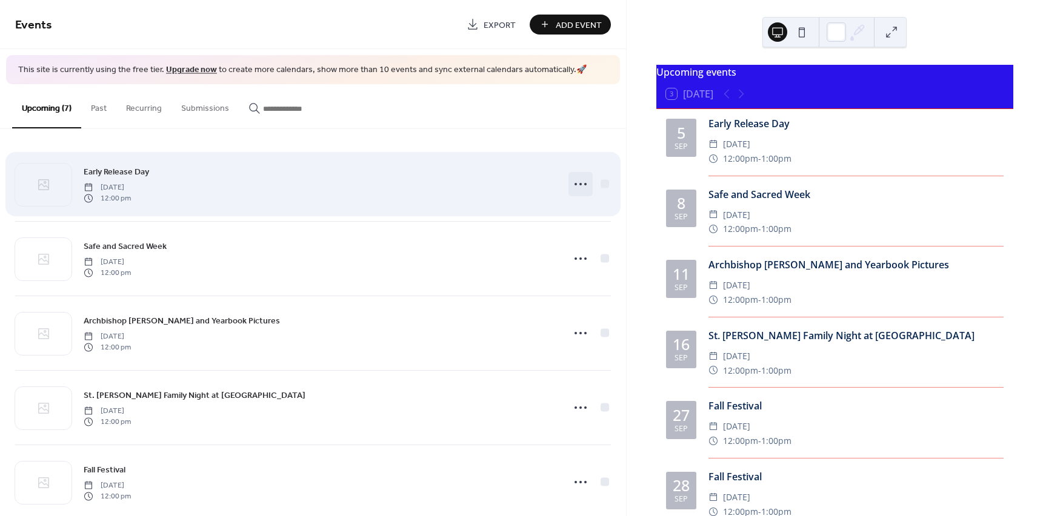
click at [575, 184] on icon at bounding box center [580, 184] width 19 height 19
click at [113, 164] on div "Early Release Day Friday, September 5, 2025 12:00 pm" at bounding box center [313, 184] width 596 height 74
click at [112, 179] on div "Early Release Day Friday, September 5, 2025 12:00 pm" at bounding box center [320, 184] width 472 height 39
click at [36, 196] on div at bounding box center [43, 185] width 56 height 42
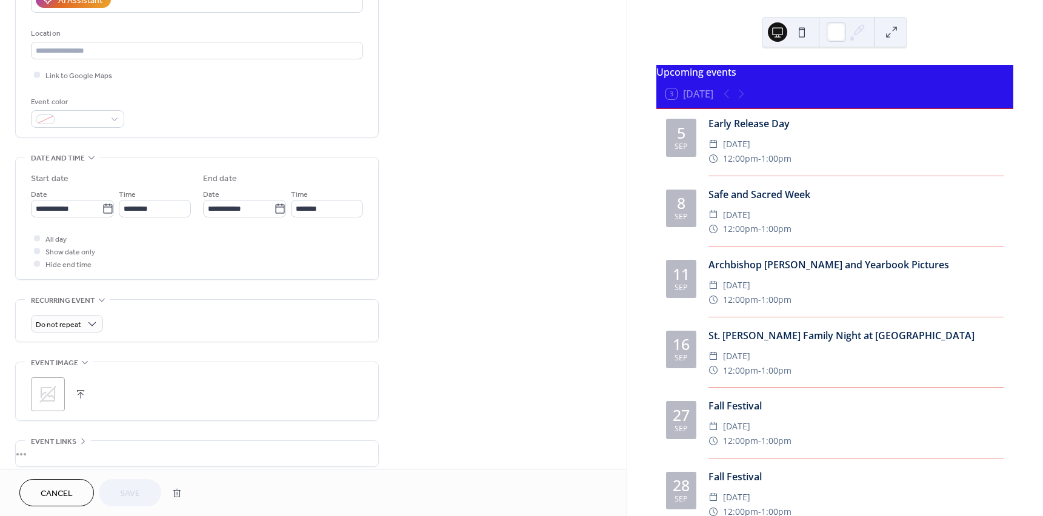
scroll to position [242, 0]
click at [36, 260] on div at bounding box center [37, 259] width 6 height 6
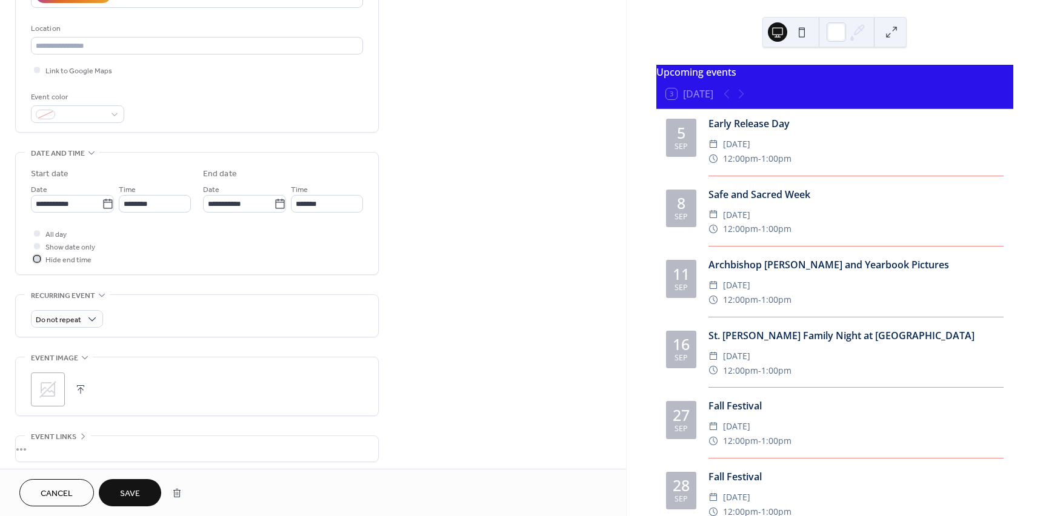
click at [36, 260] on icon at bounding box center [37, 259] width 4 height 4
click at [34, 244] on div at bounding box center [37, 246] width 6 height 6
click at [132, 492] on span "Save" at bounding box center [130, 494] width 20 height 13
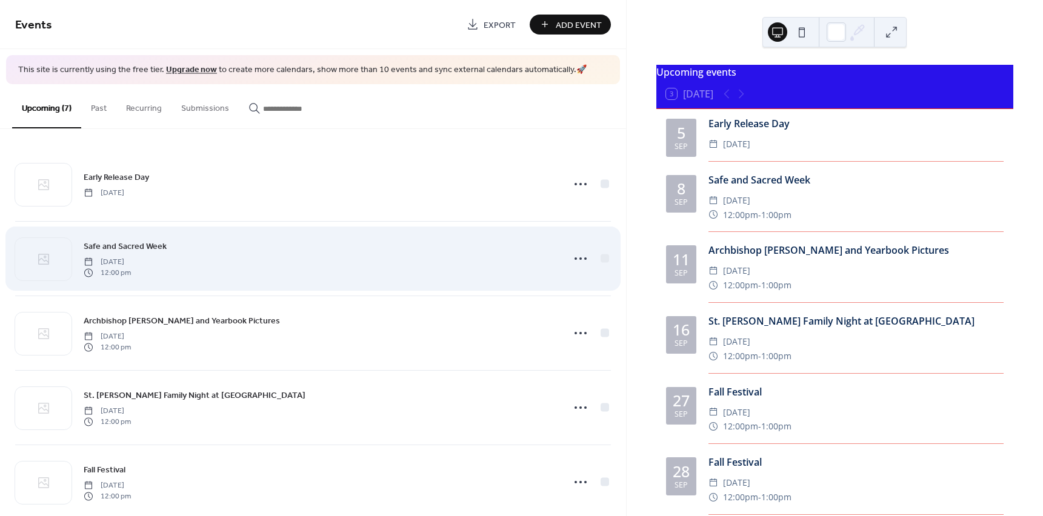
click at [131, 260] on span "Monday, September 8, 2025" at bounding box center [107, 261] width 47 height 11
click at [575, 261] on icon at bounding box center [580, 258] width 19 height 19
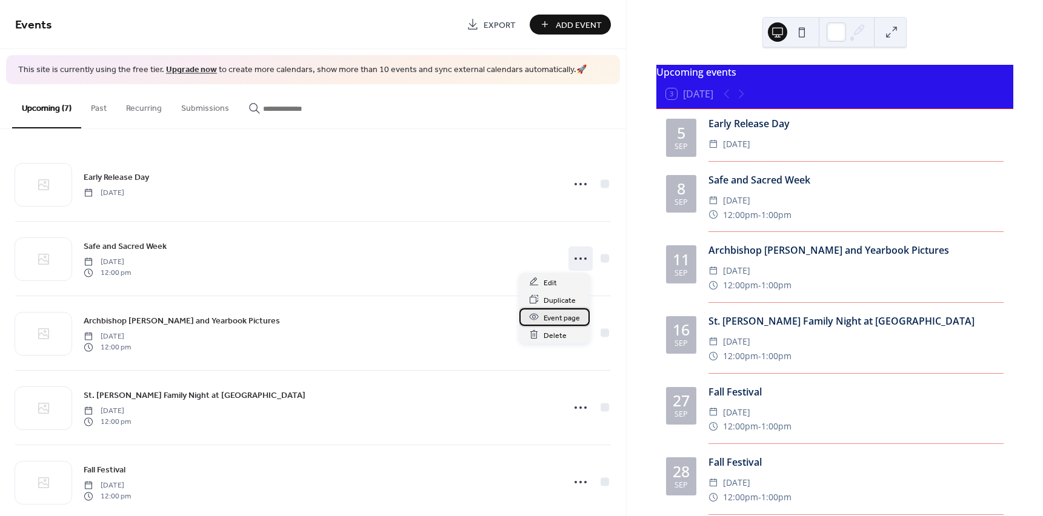
click at [569, 317] on span "Event page" at bounding box center [562, 317] width 36 height 13
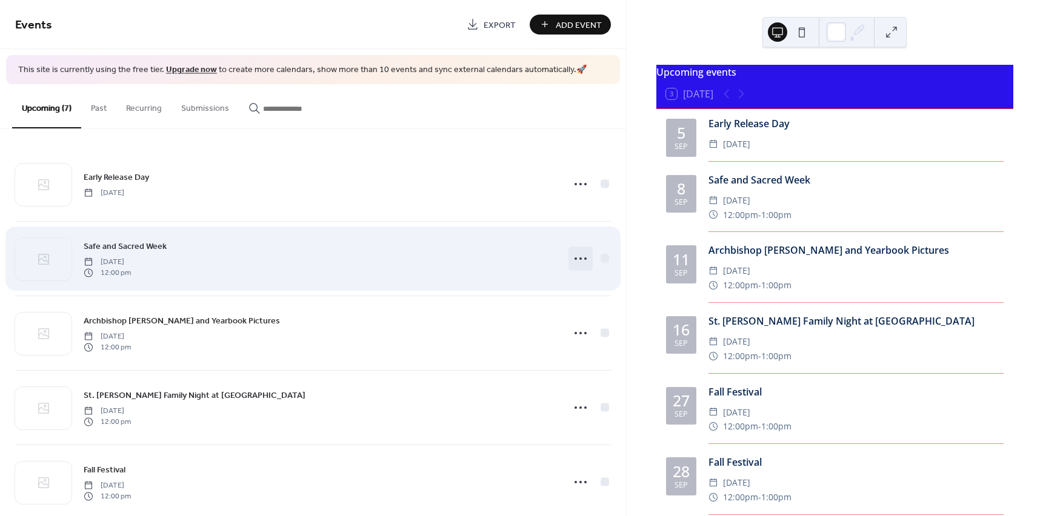
click at [579, 259] on circle at bounding box center [580, 259] width 2 height 2
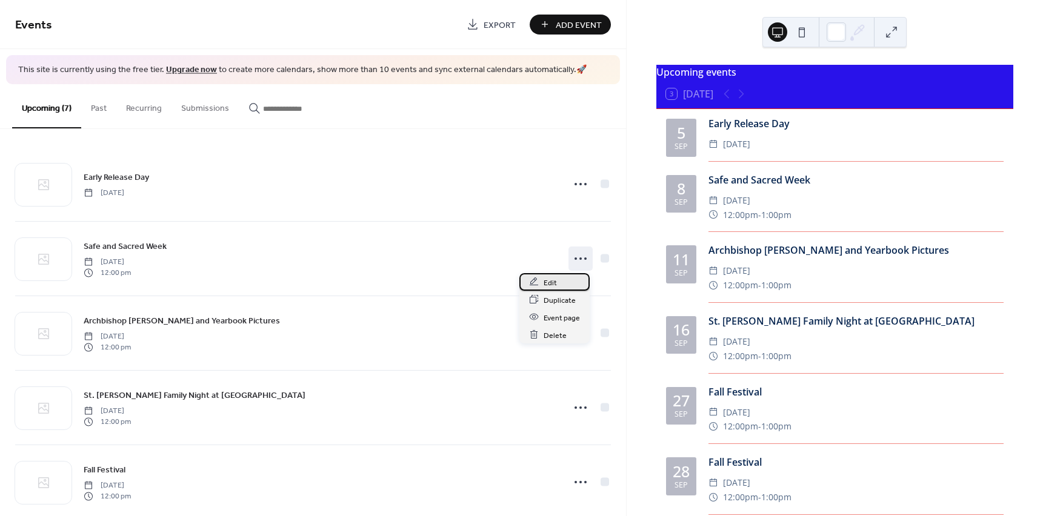
click at [545, 276] on span "Edit" at bounding box center [550, 282] width 13 height 13
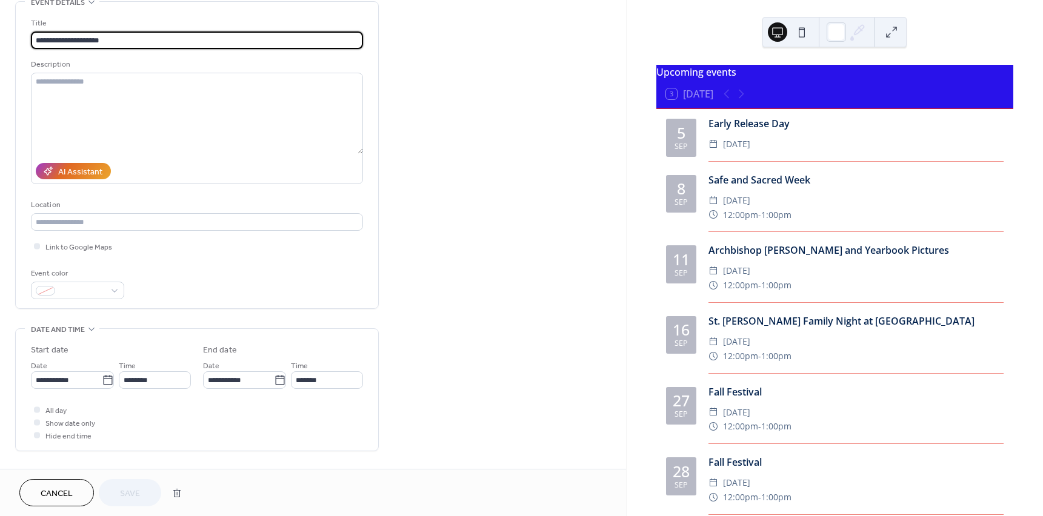
scroll to position [121, 0]
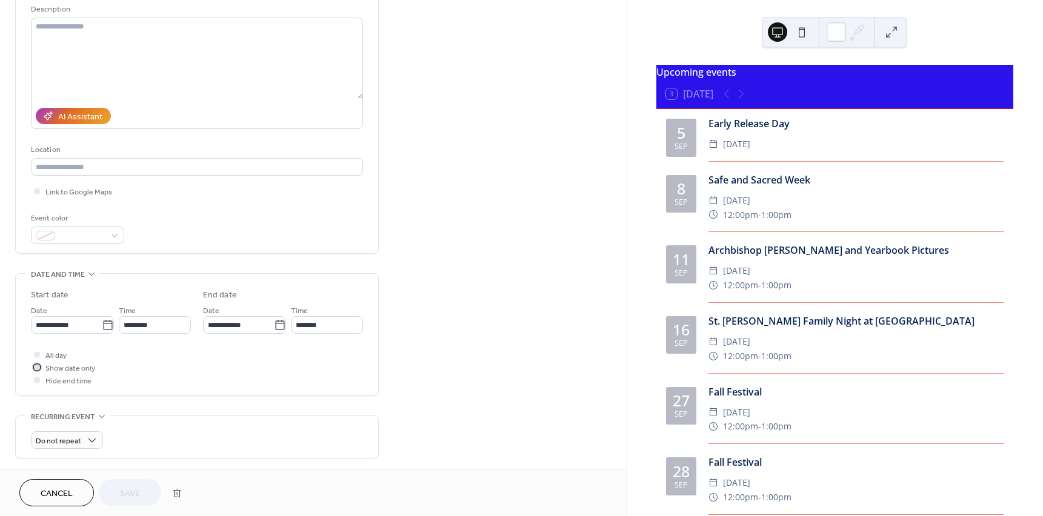
click at [35, 366] on div at bounding box center [37, 367] width 6 height 6
click at [124, 493] on span "Save" at bounding box center [130, 494] width 20 height 13
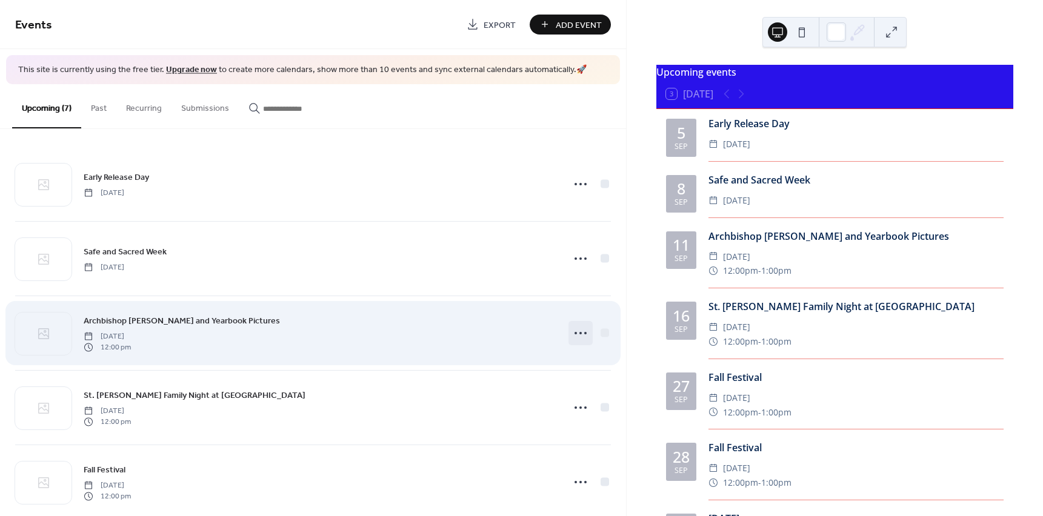
click at [579, 334] on icon at bounding box center [580, 333] width 19 height 19
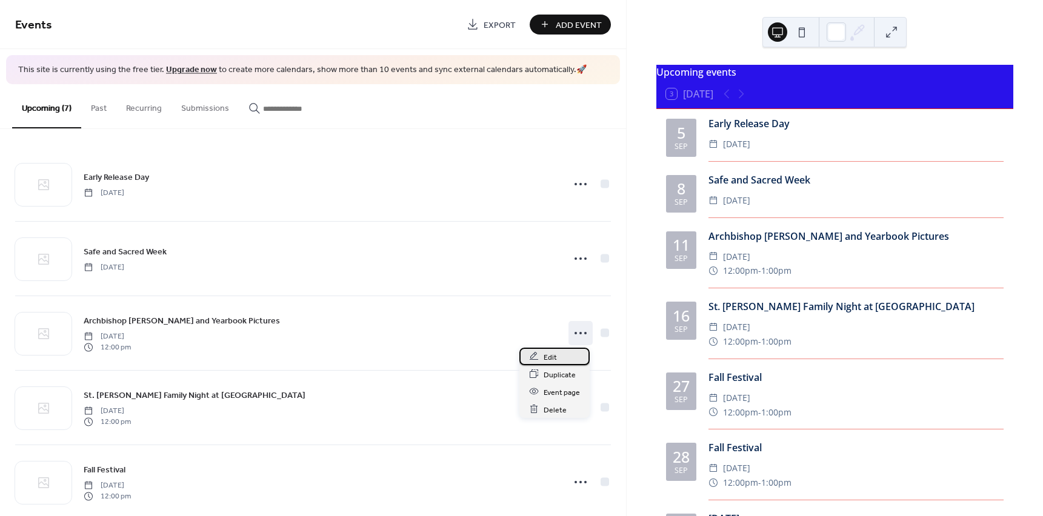
click at [552, 361] on span "Edit" at bounding box center [550, 357] width 13 height 13
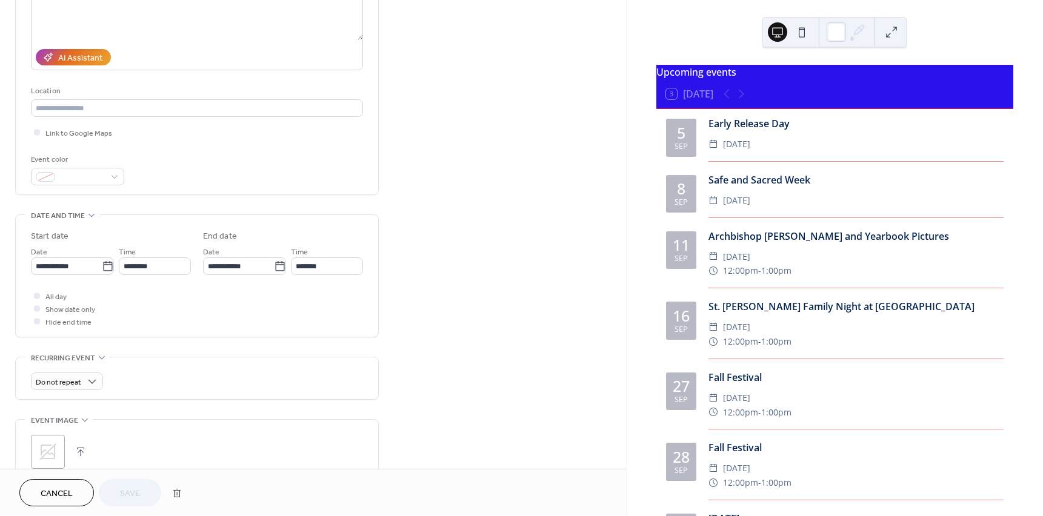
scroll to position [182, 0]
click at [33, 307] on div at bounding box center [37, 307] width 12 height 12
click at [139, 490] on span "Save" at bounding box center [130, 494] width 20 height 13
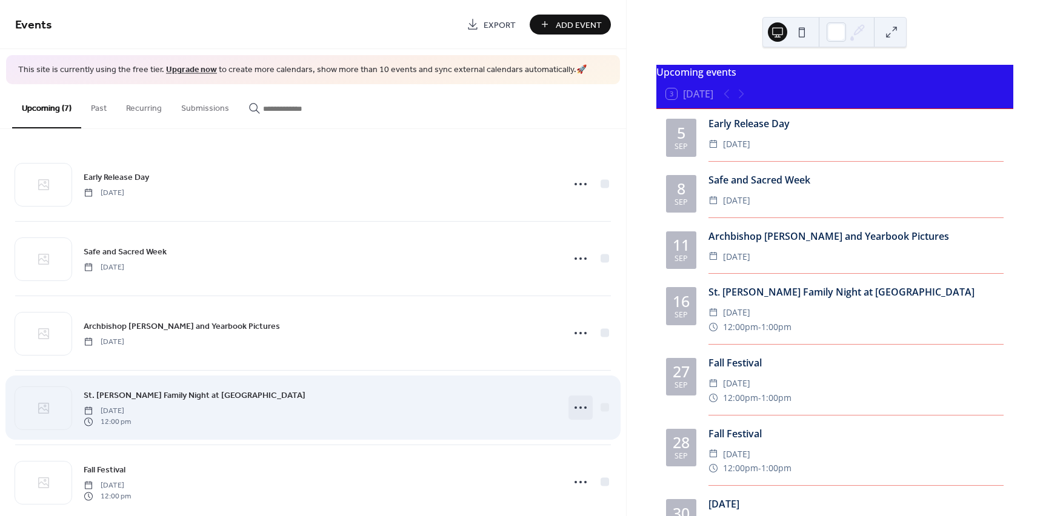
click at [575, 405] on icon at bounding box center [580, 407] width 19 height 19
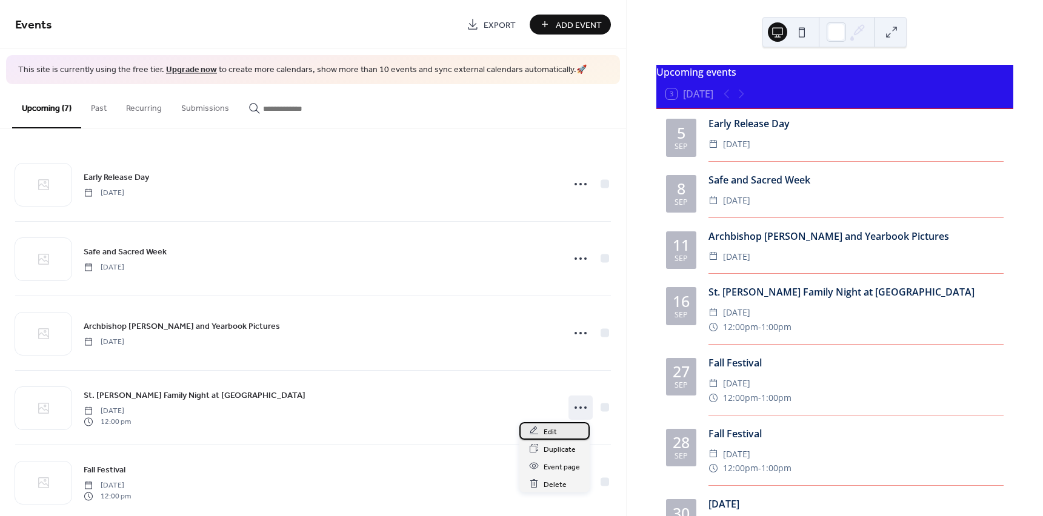
click at [553, 438] on span "Edit" at bounding box center [550, 431] width 13 height 13
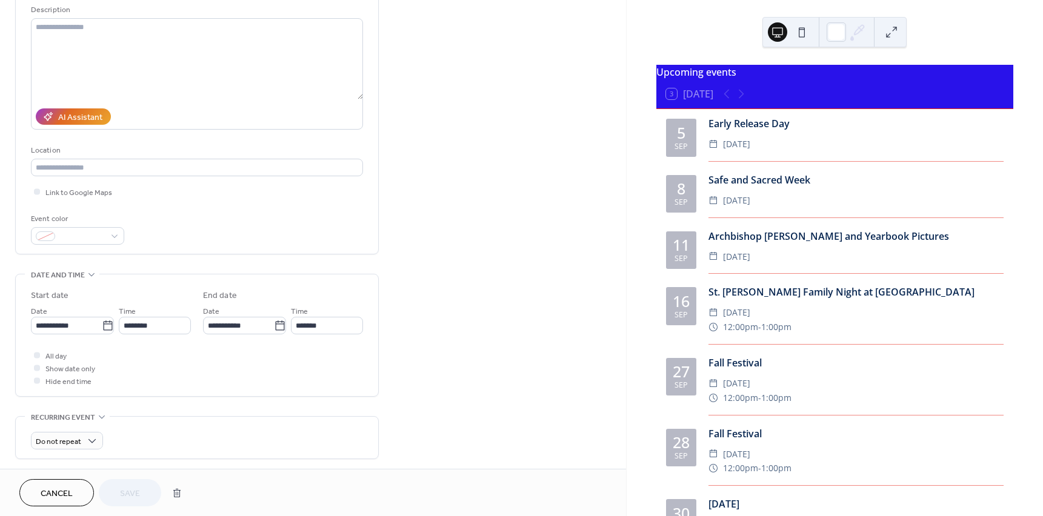
scroll to position [121, 0]
click at [36, 368] on div at bounding box center [37, 367] width 6 height 6
click at [143, 490] on button "Save" at bounding box center [130, 492] width 62 height 27
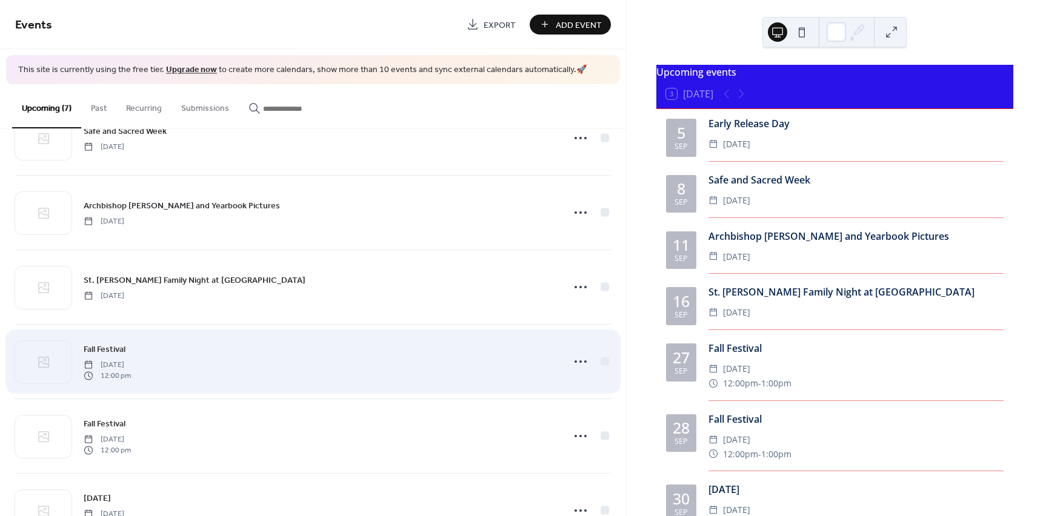
scroll to position [121, 0]
click at [573, 357] on icon at bounding box center [580, 360] width 19 height 19
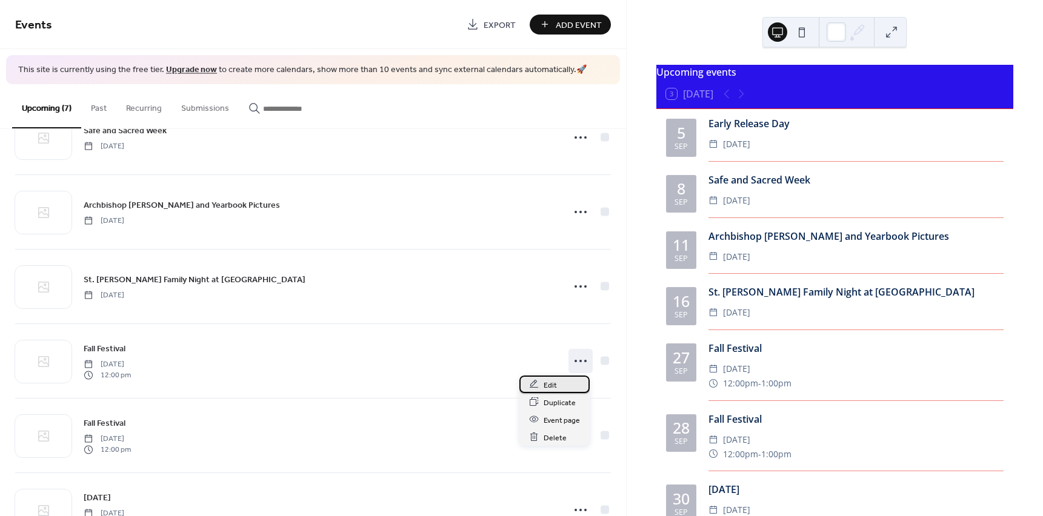
click at [548, 387] on span "Edit" at bounding box center [550, 385] width 13 height 13
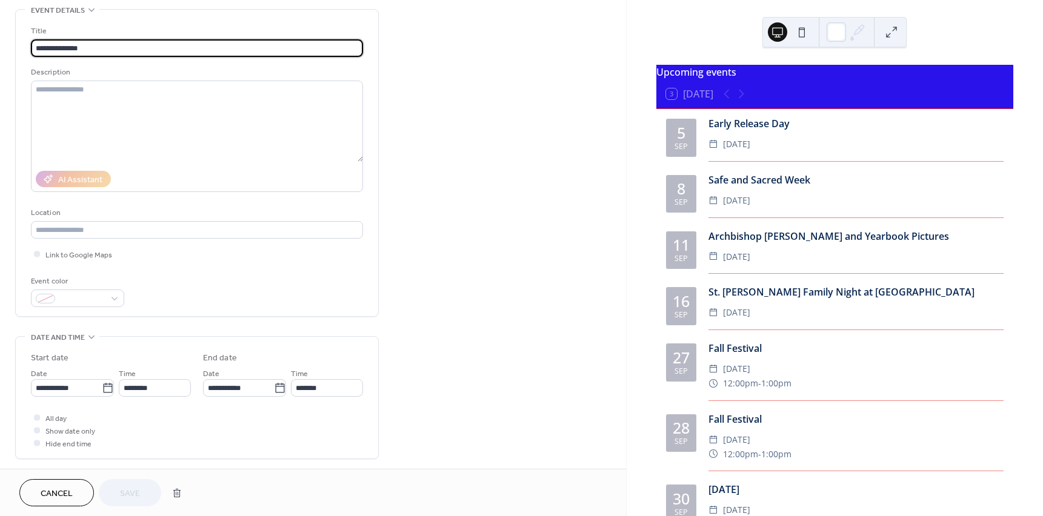
scroll to position [61, 0]
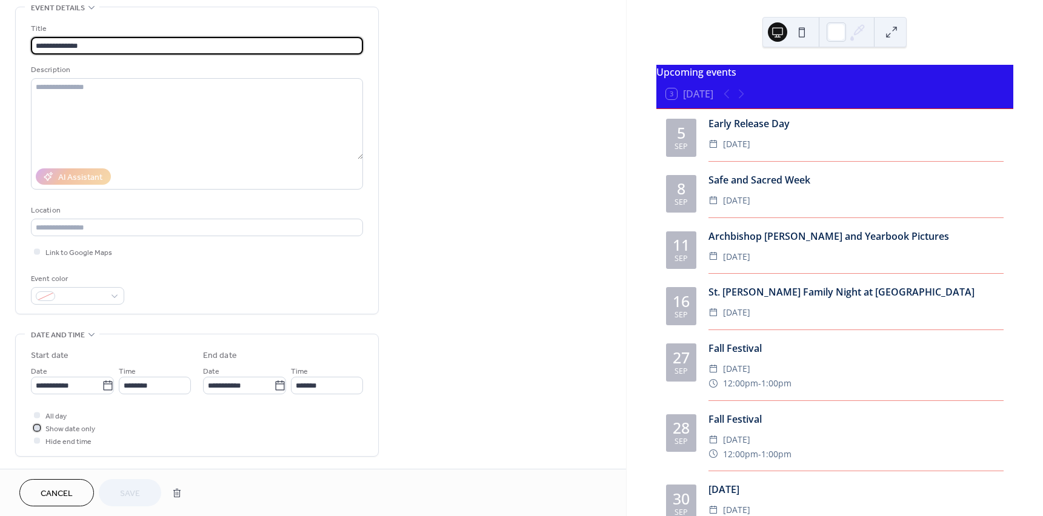
click at [37, 428] on div at bounding box center [37, 428] width 6 height 6
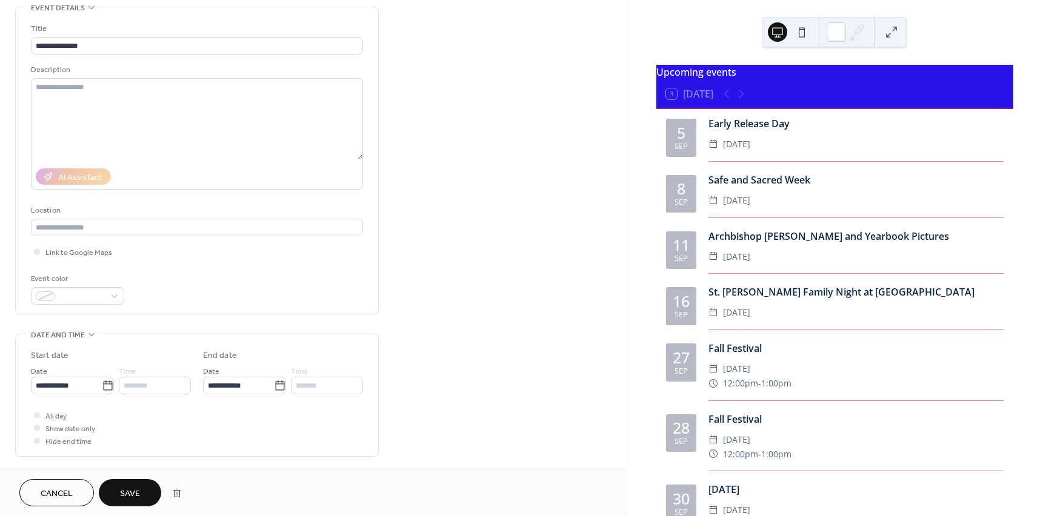
click at [134, 488] on span "Save" at bounding box center [130, 494] width 20 height 13
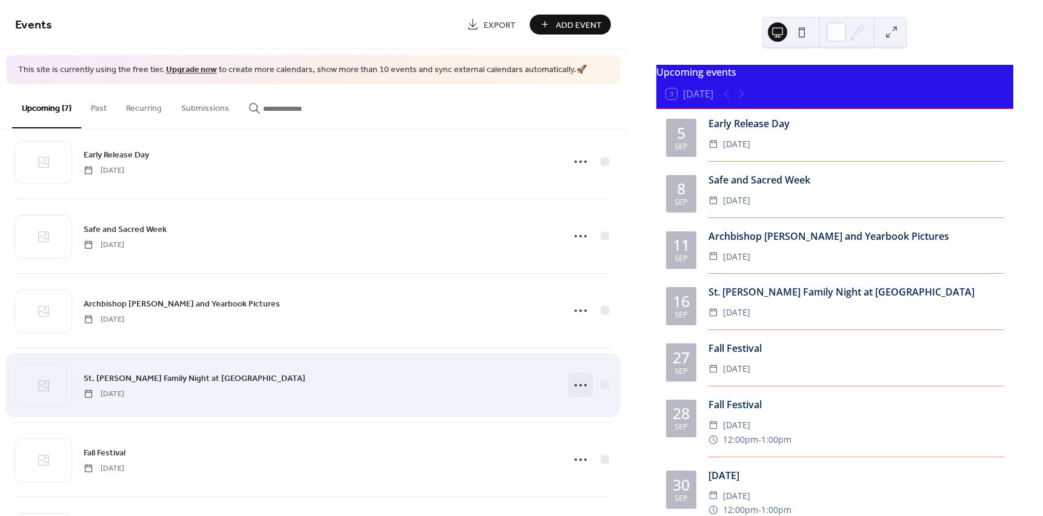
scroll to position [61, 0]
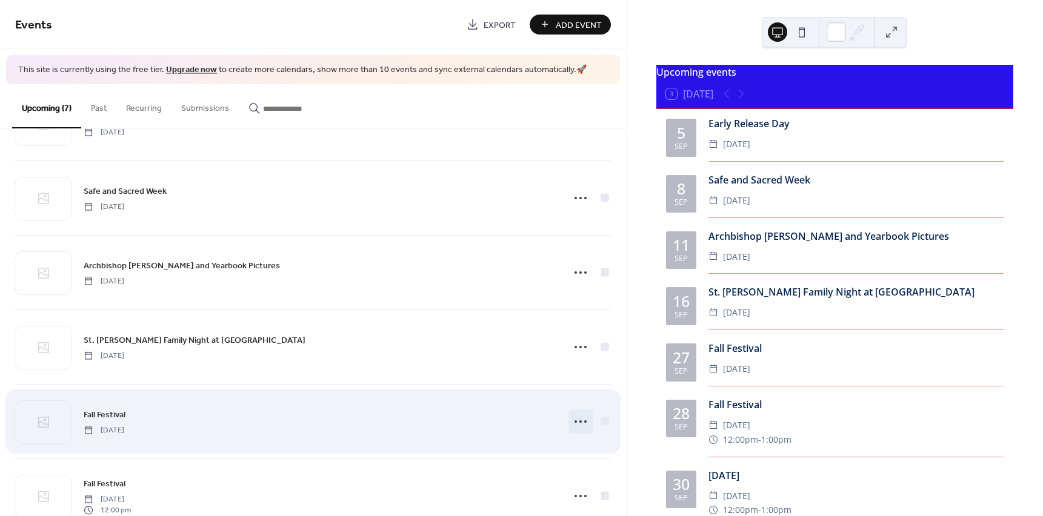
click at [578, 424] on icon at bounding box center [580, 421] width 19 height 19
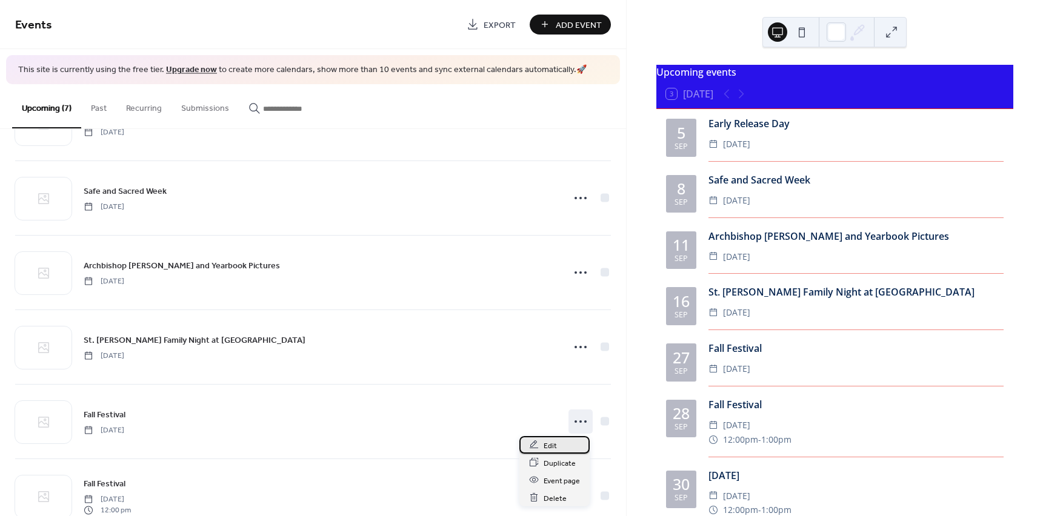
click at [556, 449] on span "Edit" at bounding box center [550, 445] width 13 height 13
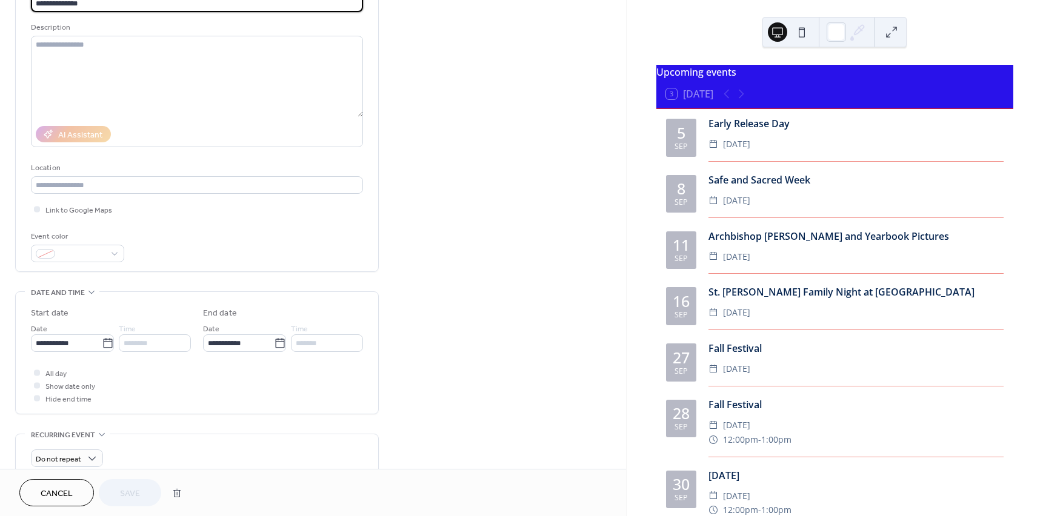
scroll to position [121, 0]
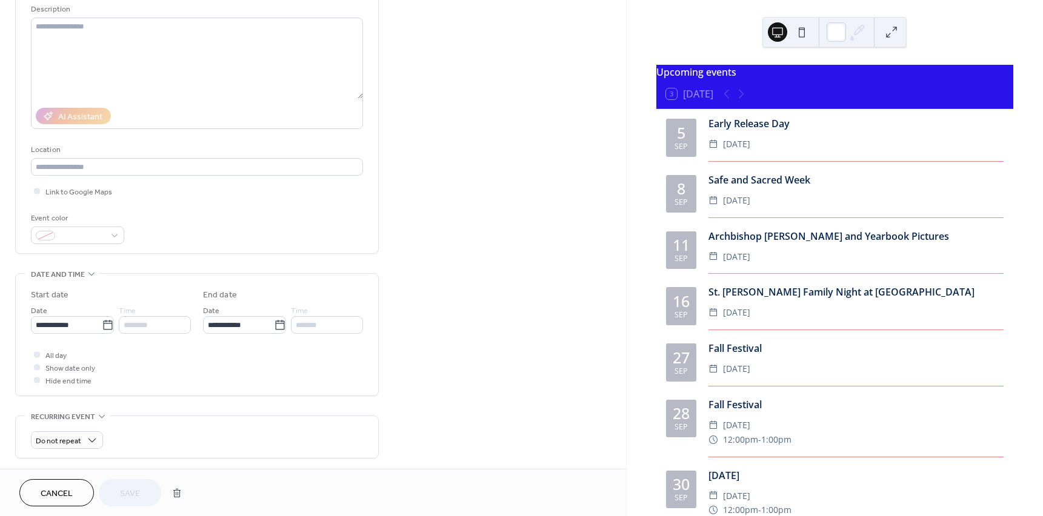
click at [48, 499] on span "Cancel" at bounding box center [57, 494] width 32 height 13
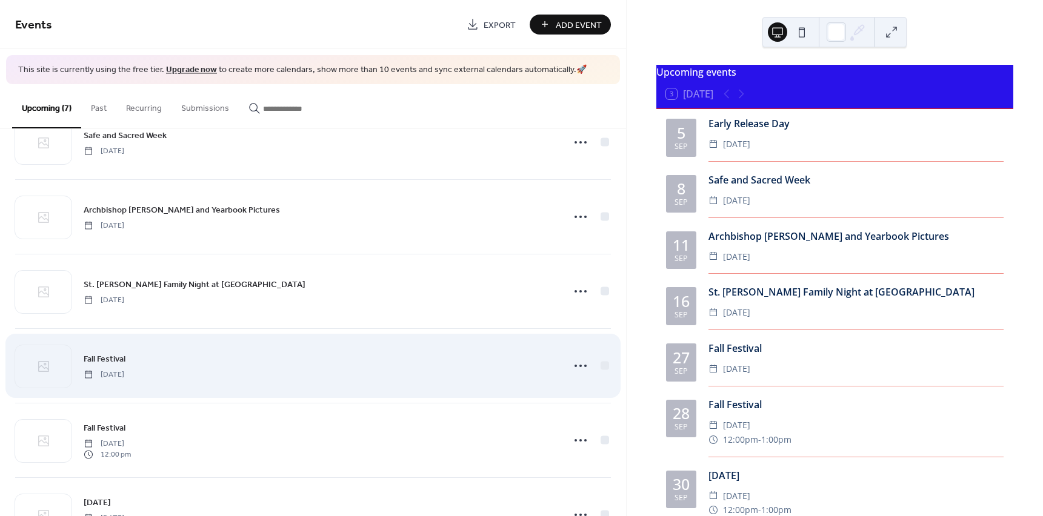
scroll to position [121, 0]
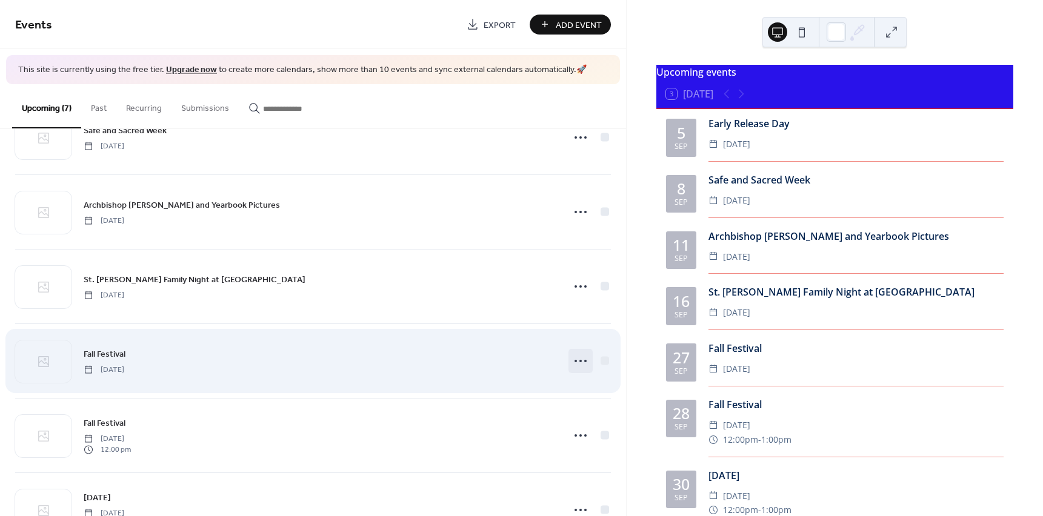
click at [574, 360] on icon at bounding box center [580, 360] width 19 height 19
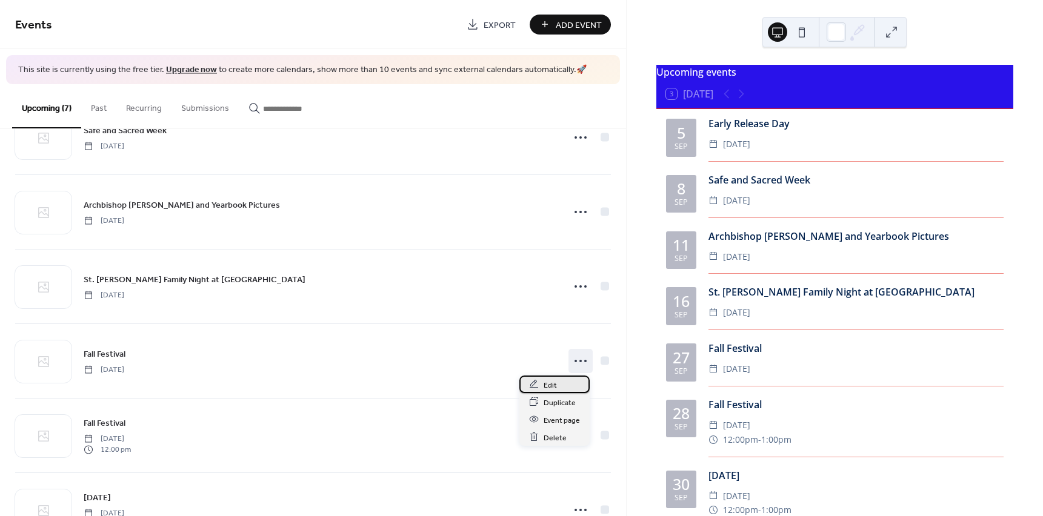
click at [550, 388] on span "Edit" at bounding box center [550, 385] width 13 height 13
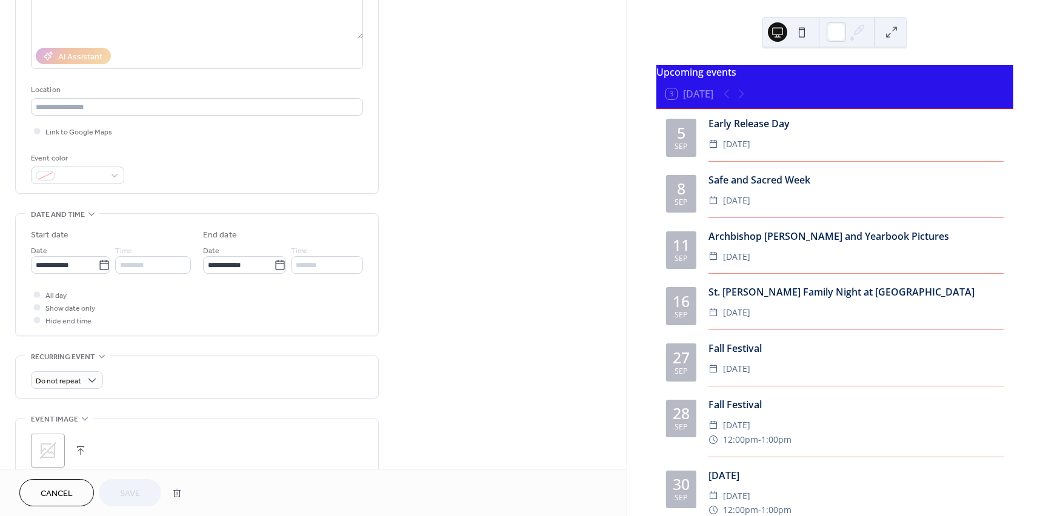
scroll to position [182, 0]
click at [48, 491] on span "Cancel" at bounding box center [57, 494] width 32 height 13
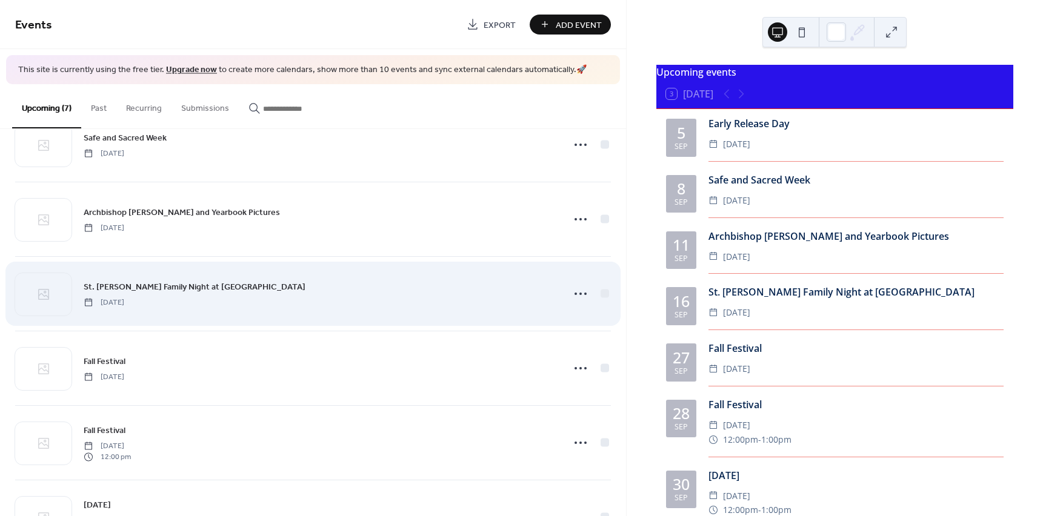
scroll to position [121, 0]
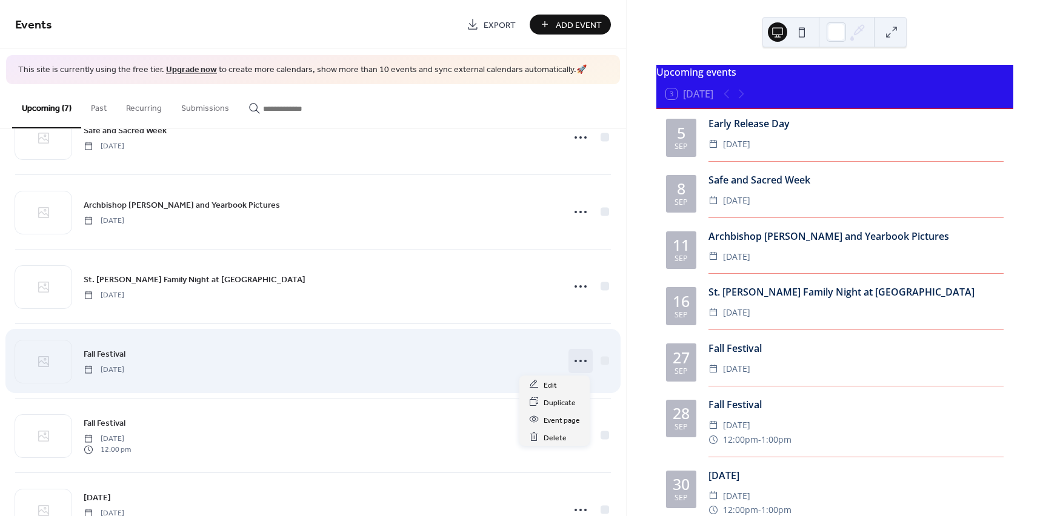
click at [571, 359] on icon at bounding box center [580, 360] width 19 height 19
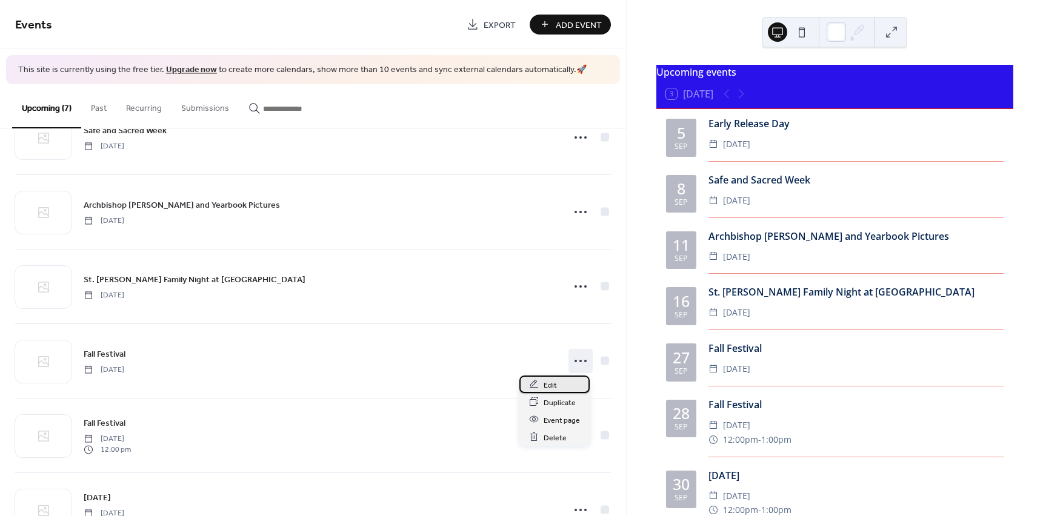
click at [545, 382] on span "Edit" at bounding box center [550, 385] width 13 height 13
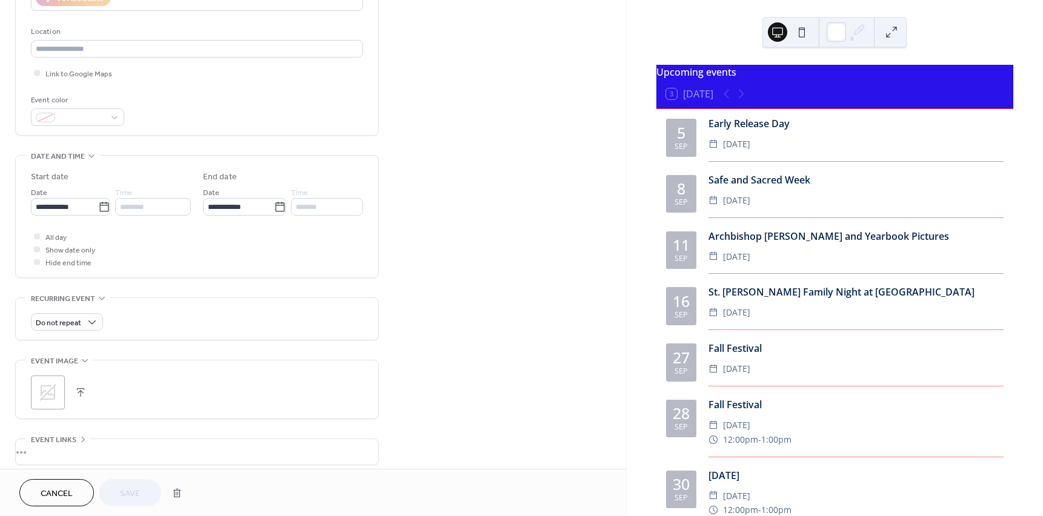
scroll to position [242, 0]
click at [52, 495] on span "Cancel" at bounding box center [57, 494] width 32 height 13
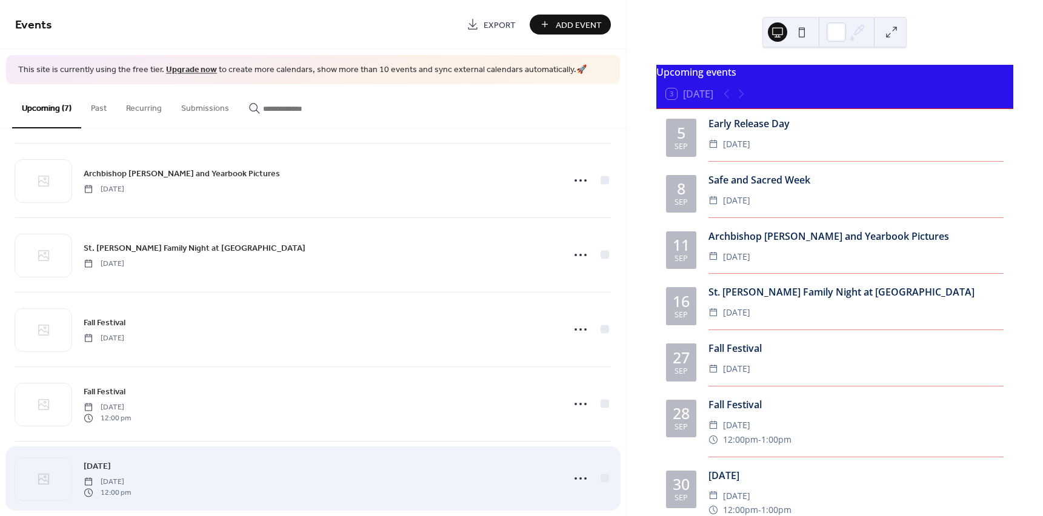
scroll to position [170, 0]
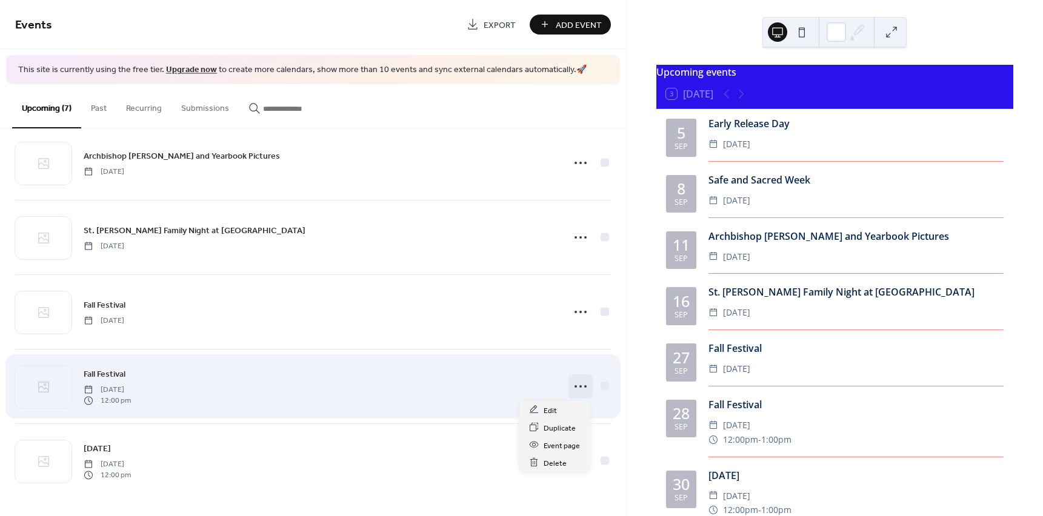
click at [574, 385] on icon at bounding box center [580, 386] width 19 height 19
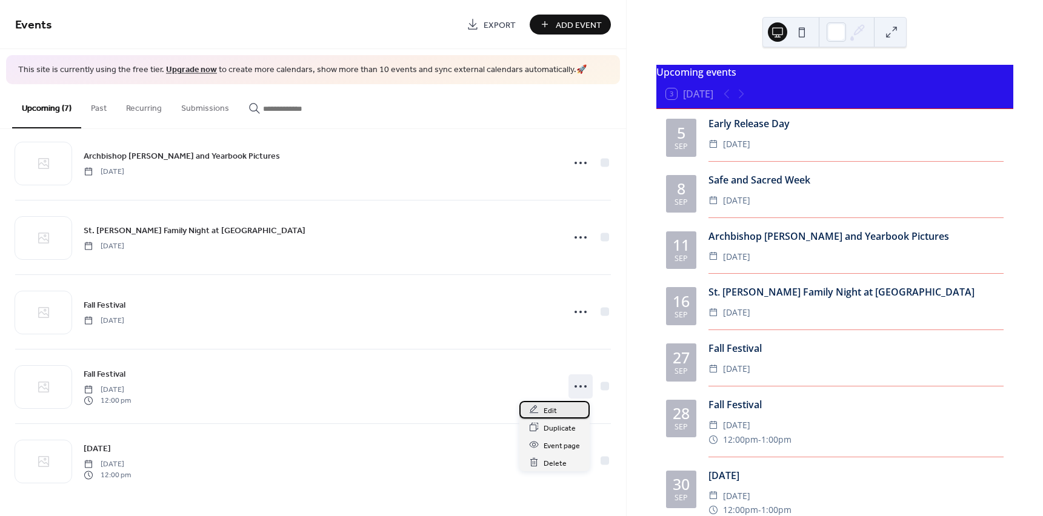
click at [558, 413] on div "Edit" at bounding box center [554, 410] width 70 height 18
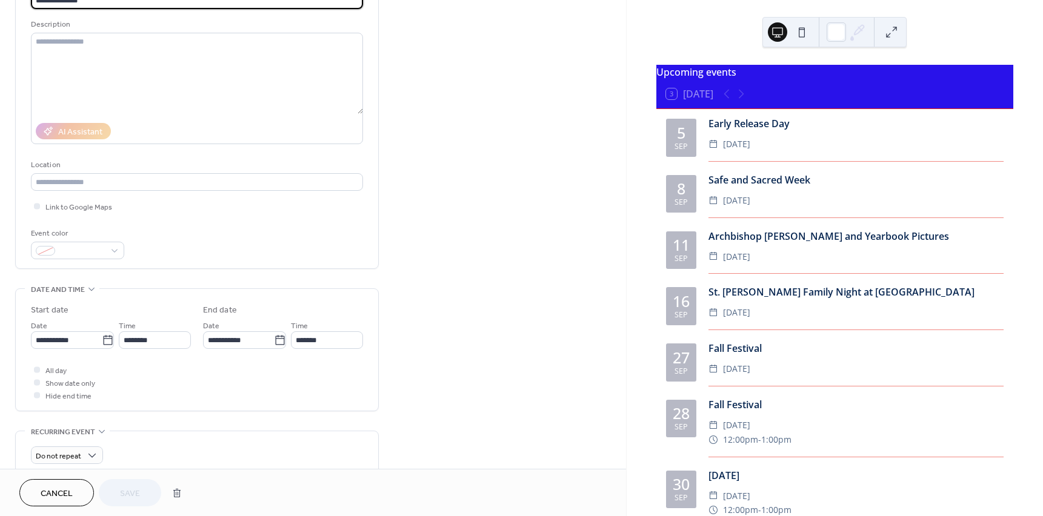
scroll to position [182, 0]
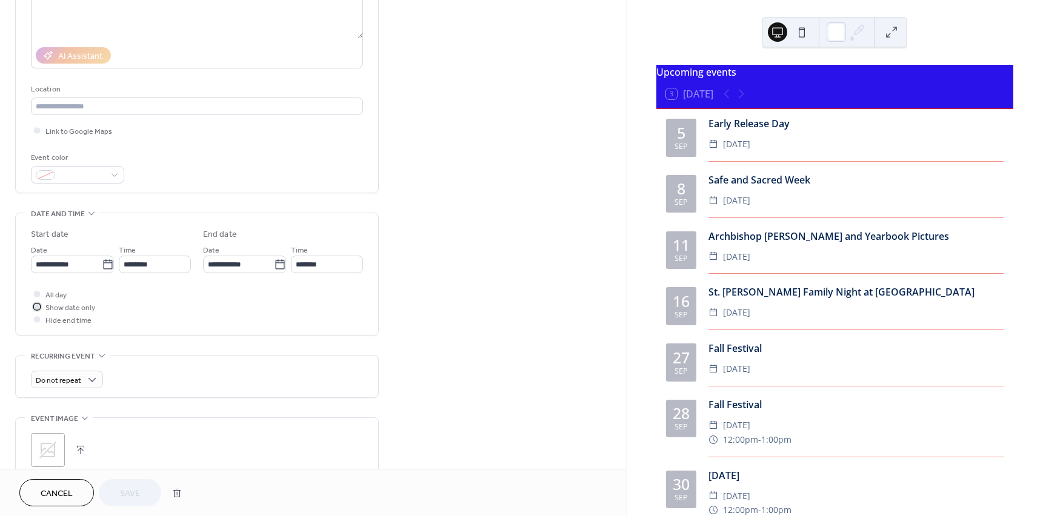
click at [38, 308] on div at bounding box center [37, 307] width 6 height 6
click at [129, 496] on span "Save" at bounding box center [130, 494] width 20 height 13
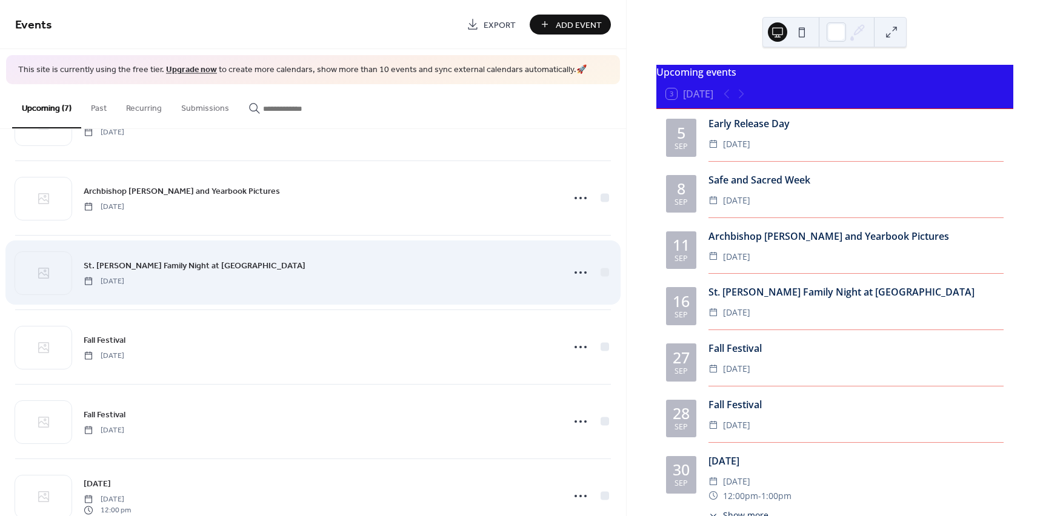
scroll to position [170, 0]
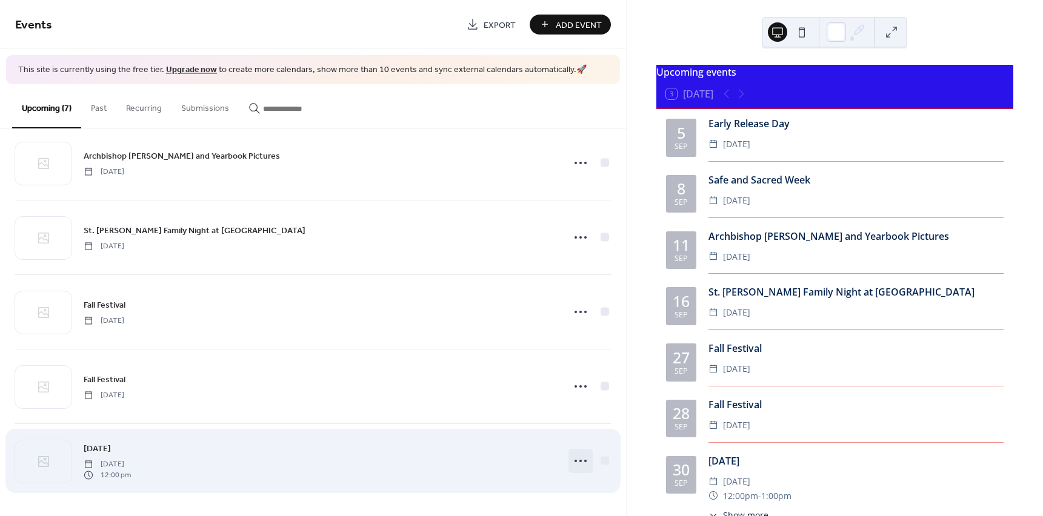
click at [578, 461] on icon at bounding box center [580, 460] width 19 height 19
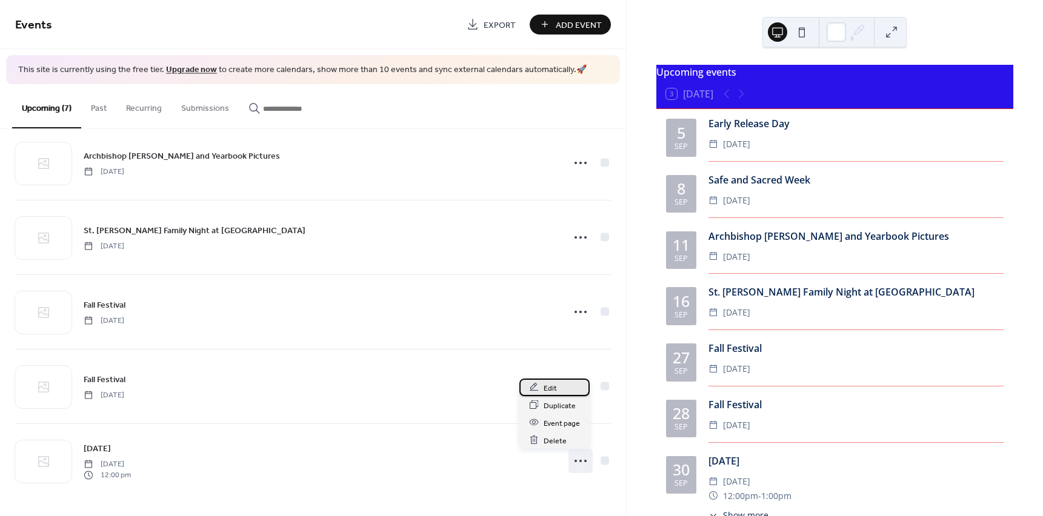
click at [548, 390] on span "Edit" at bounding box center [550, 388] width 13 height 13
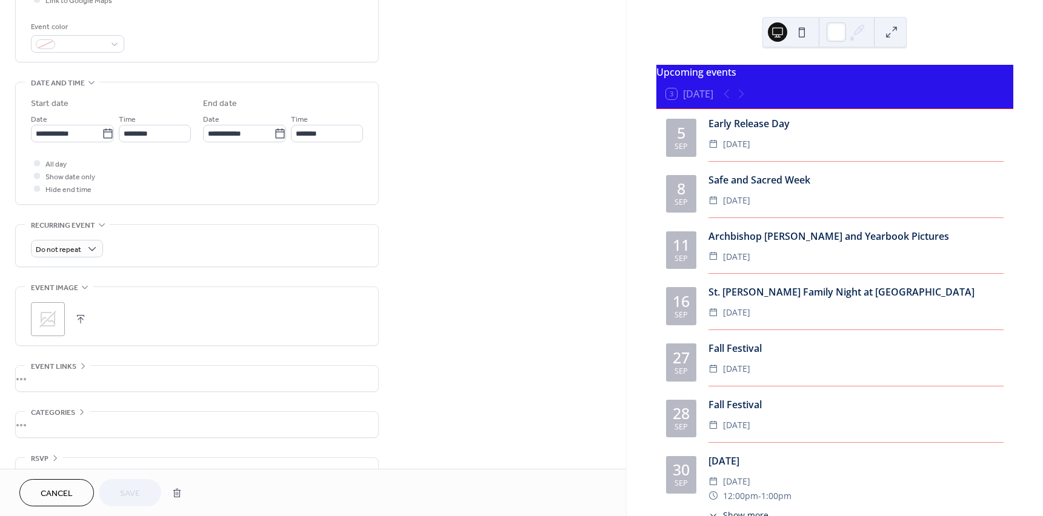
scroll to position [340, 0]
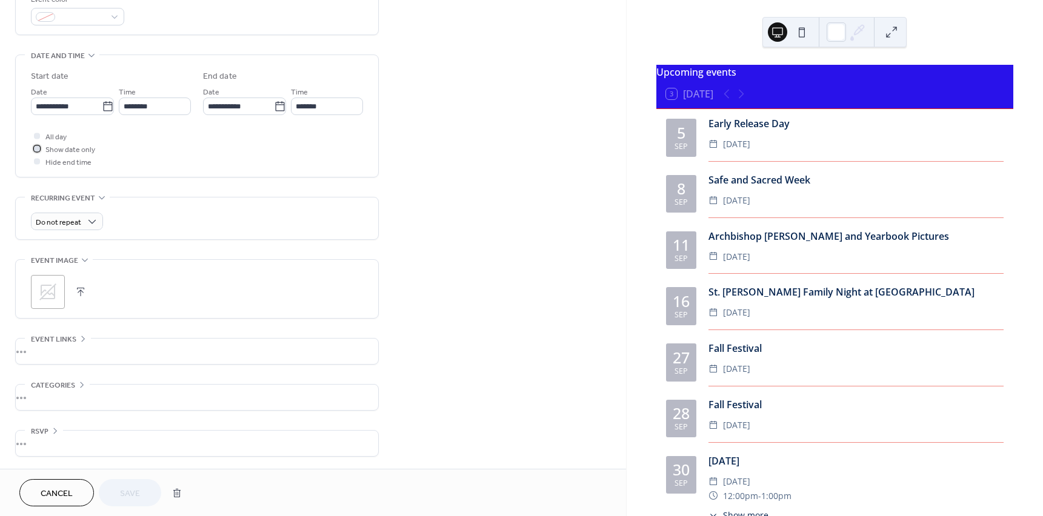
click at [35, 149] on div at bounding box center [37, 148] width 6 height 6
click at [139, 494] on span "Save" at bounding box center [130, 494] width 20 height 13
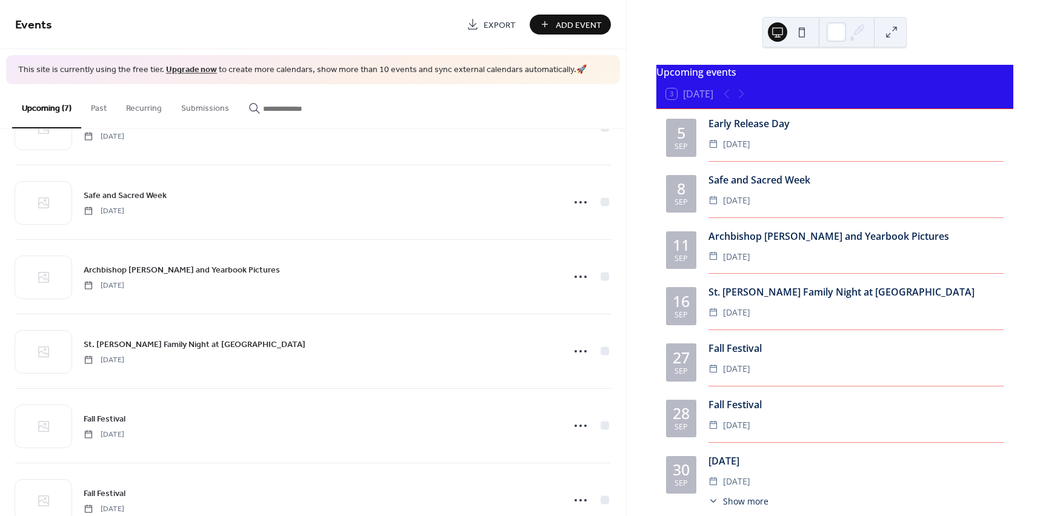
scroll to position [170, 0]
